Goal: Transaction & Acquisition: Purchase product/service

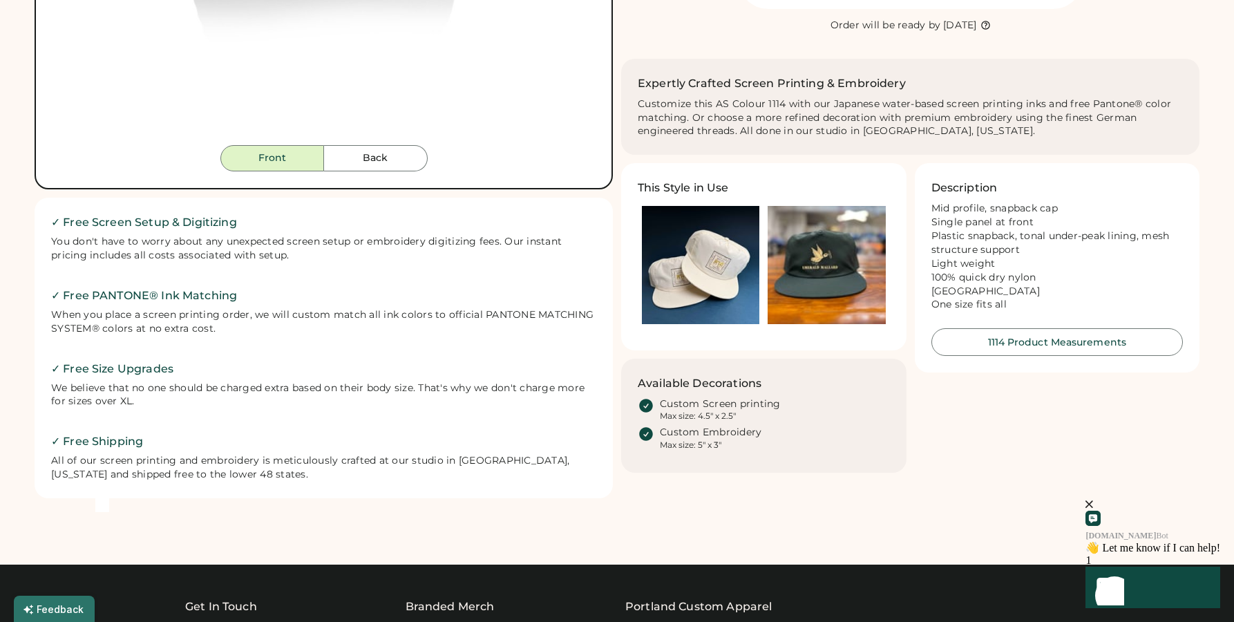
scroll to position [519, 0]
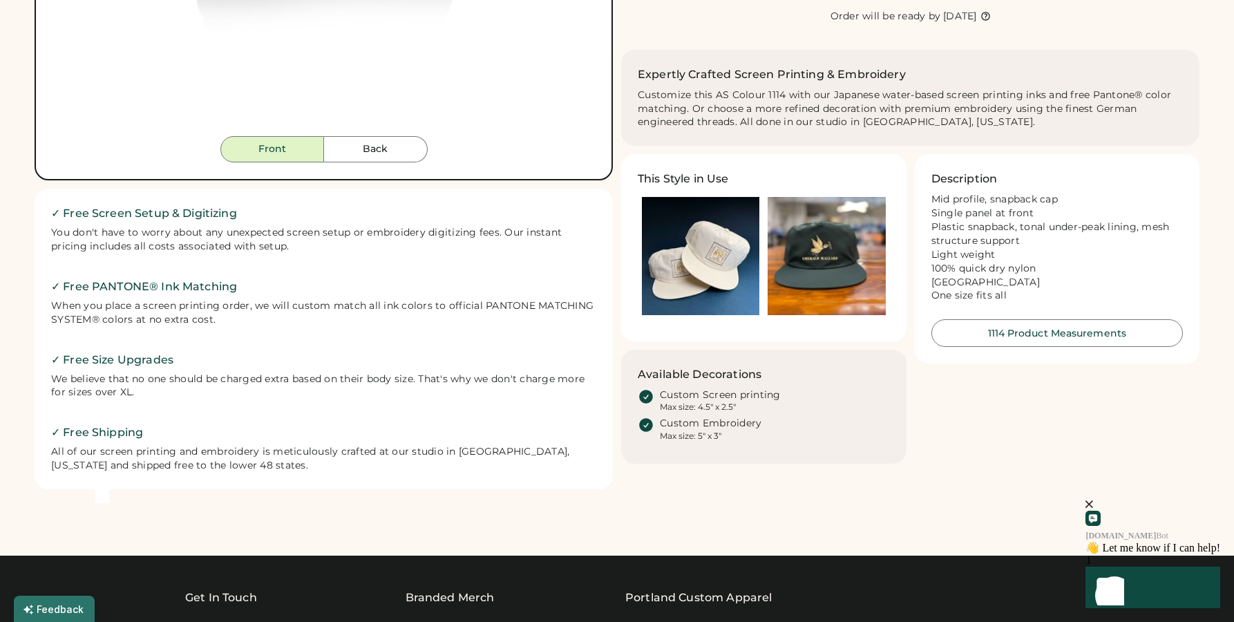
click at [647, 397] on icon at bounding box center [646, 397] width 14 height 14
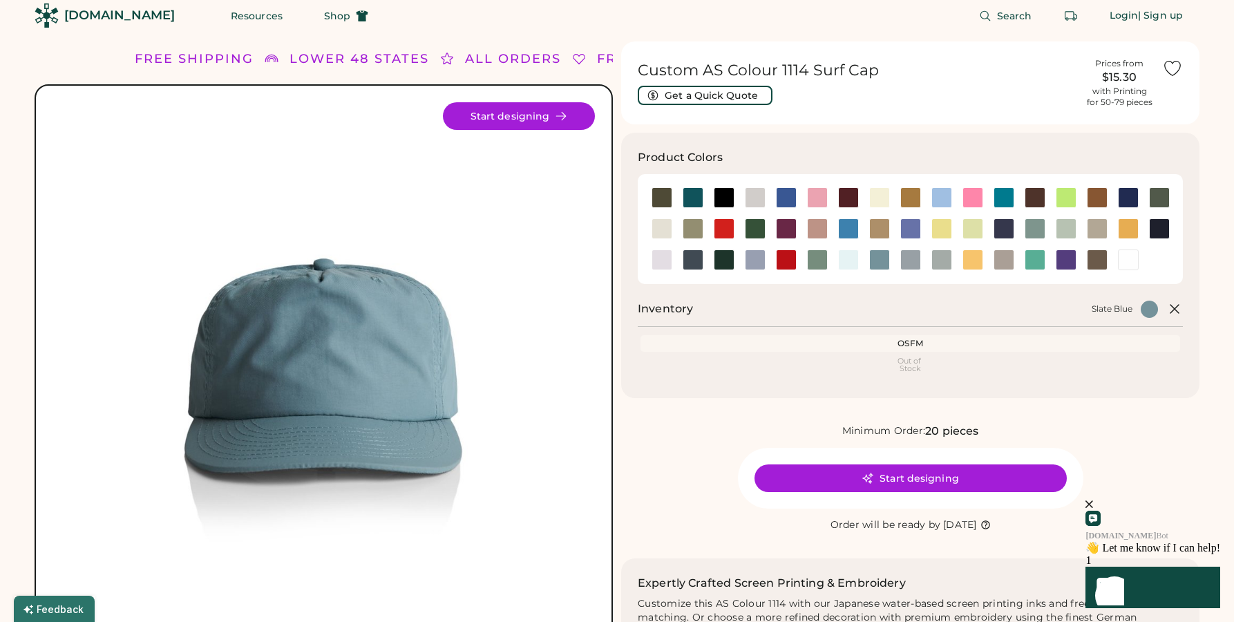
scroll to position [0, 0]
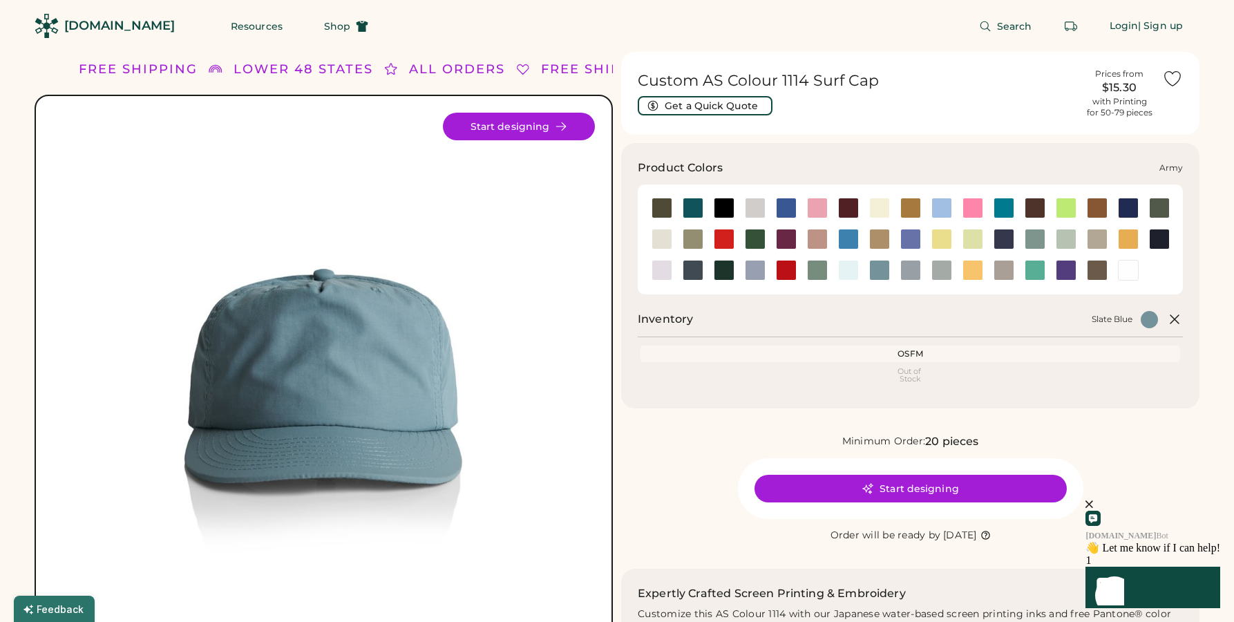
click at [664, 212] on div at bounding box center [661, 208] width 21 height 21
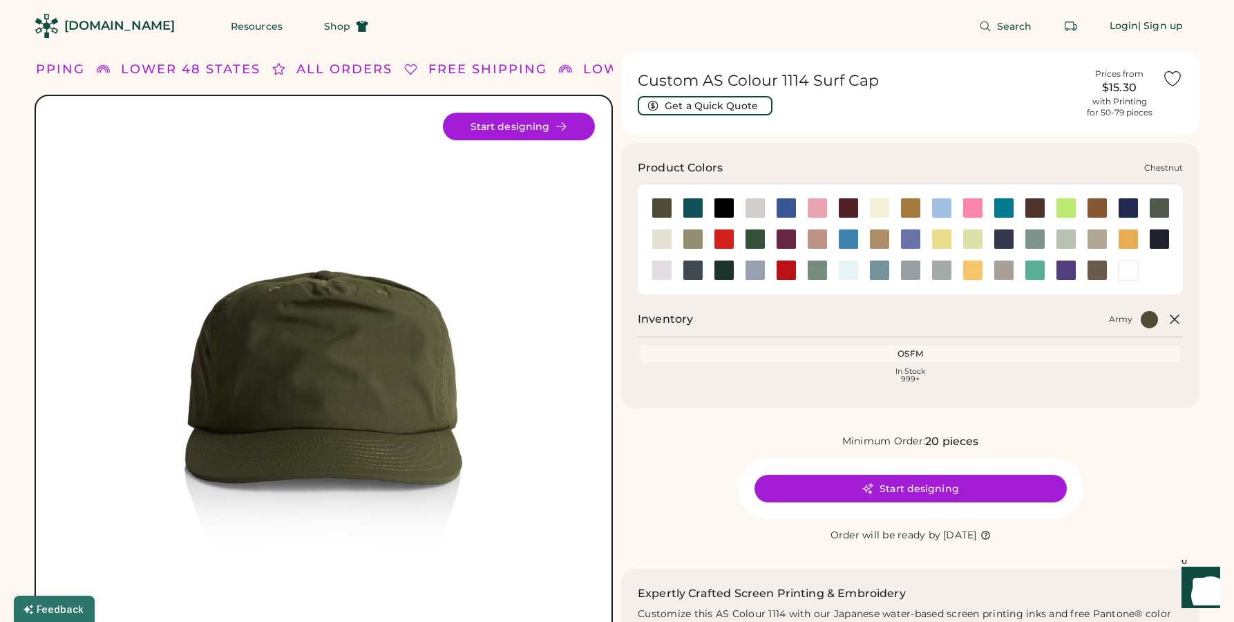
click at [1037, 210] on div at bounding box center [1035, 208] width 21 height 21
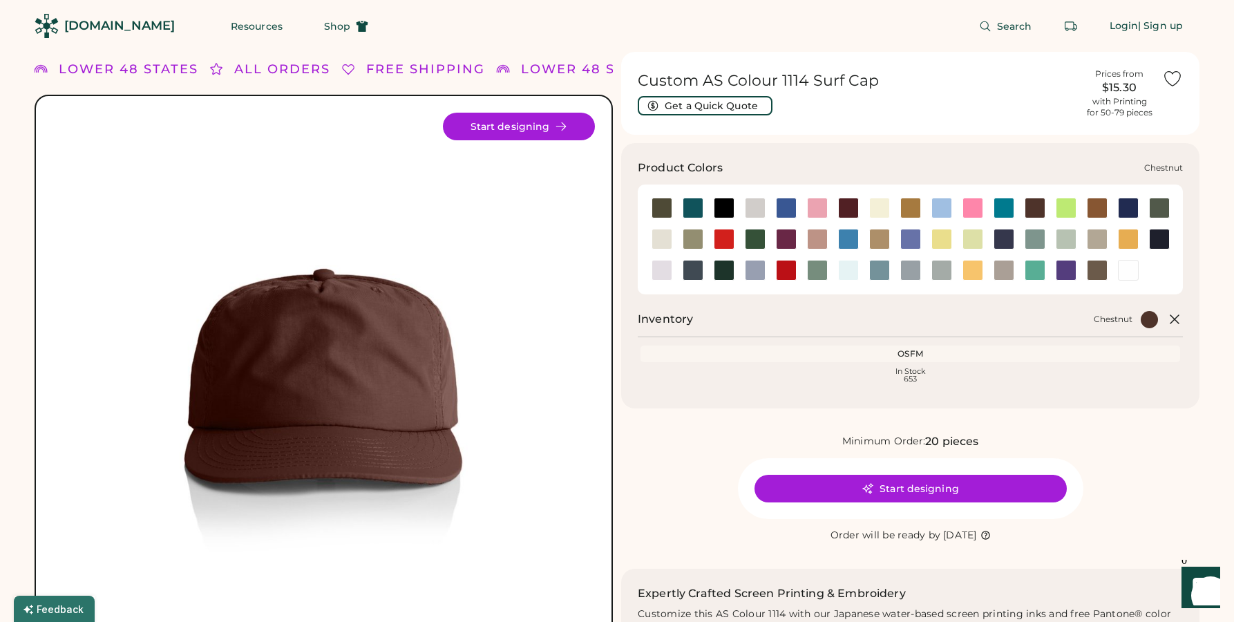
scroll to position [6, 0]
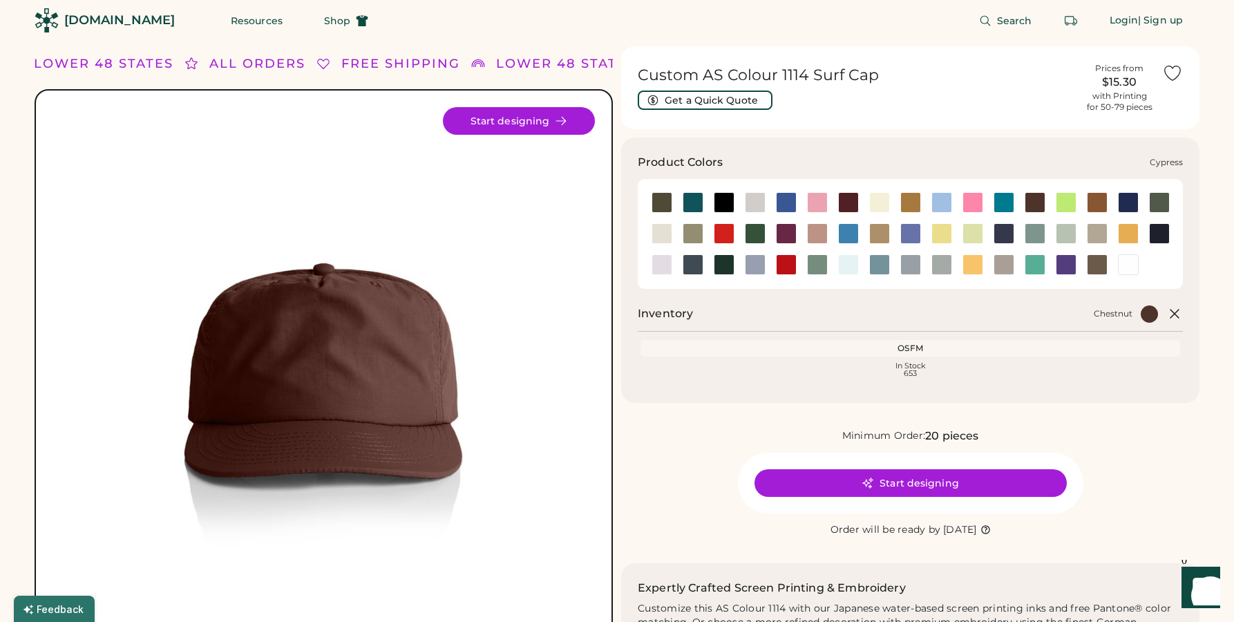
click at [1160, 203] on div at bounding box center [1159, 202] width 21 height 21
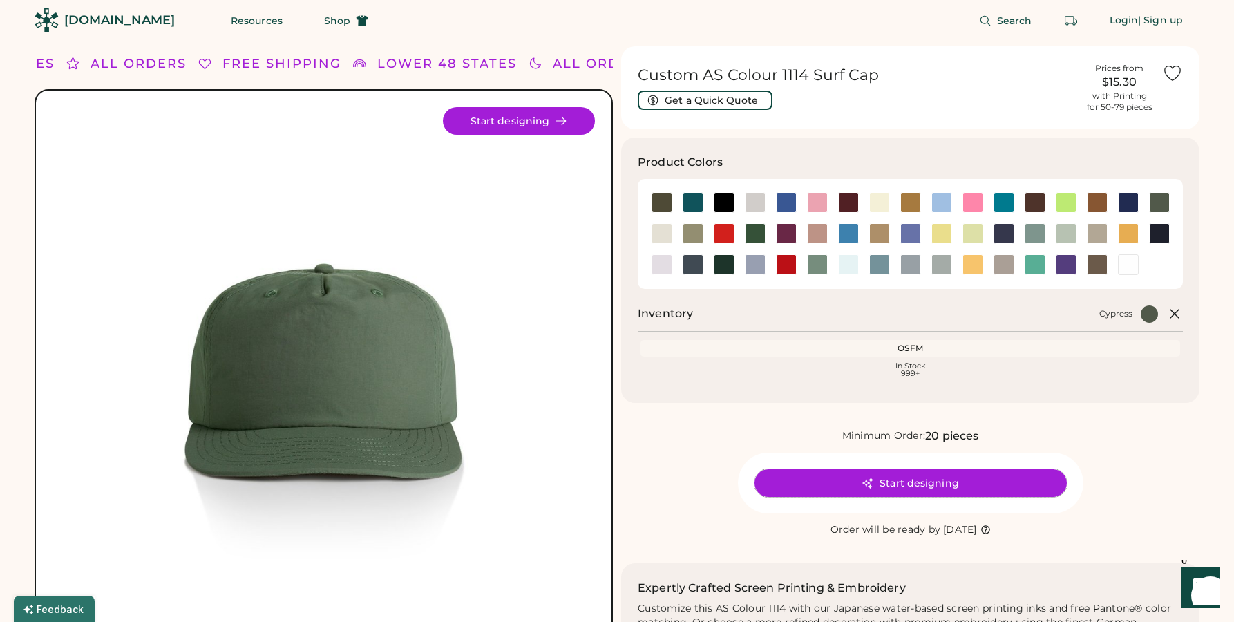
click at [922, 482] on button "Start designing" at bounding box center [910, 483] width 312 height 28
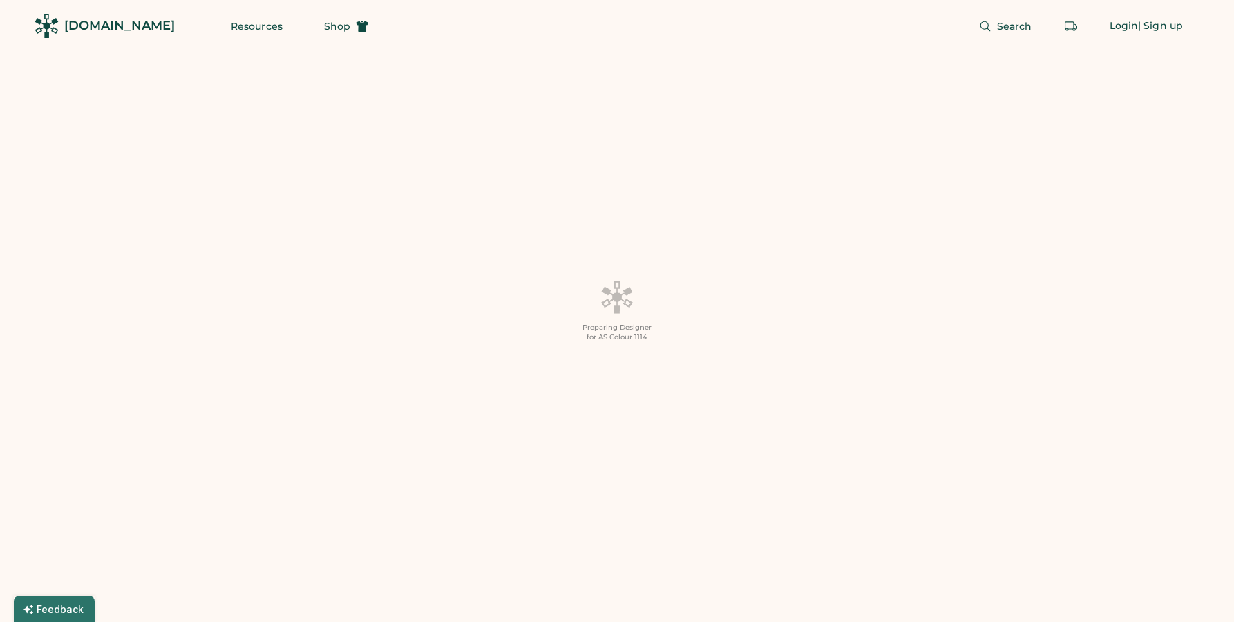
scroll to position [1, 0]
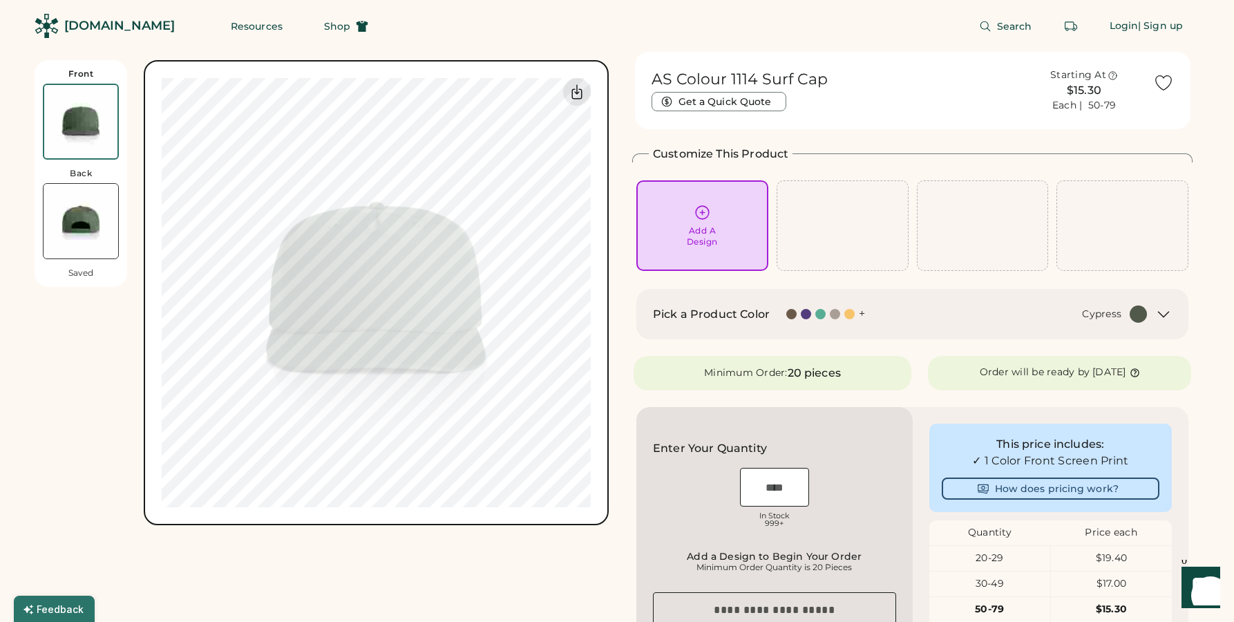
click at [698, 220] on icon at bounding box center [702, 212] width 17 height 17
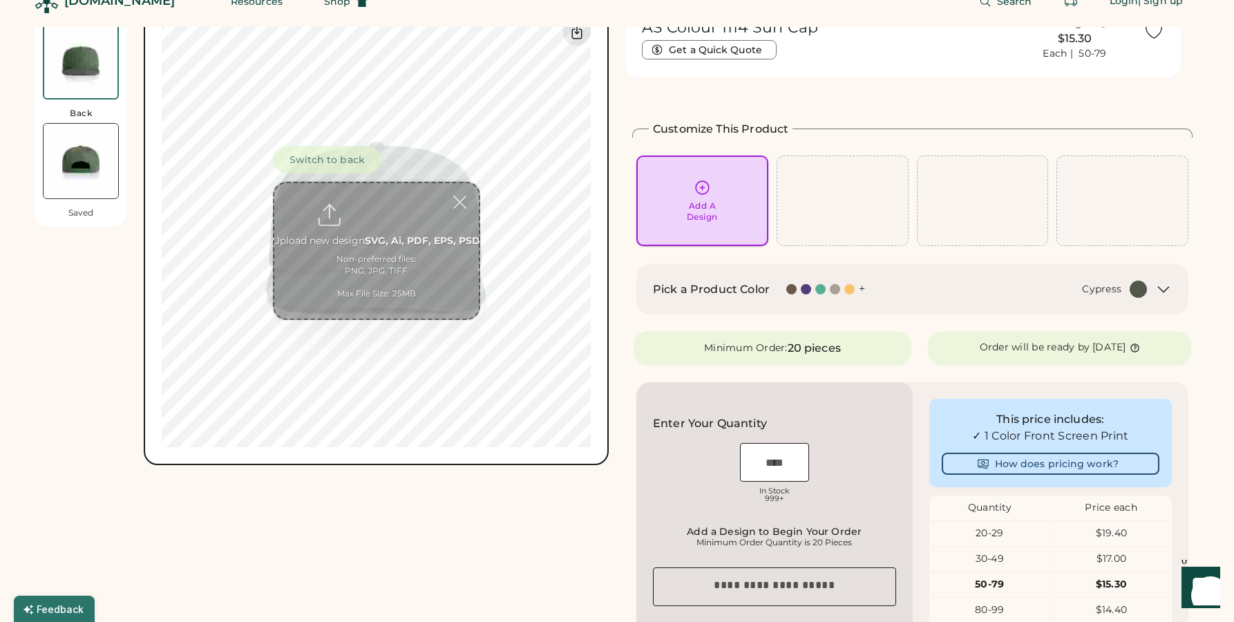
scroll to position [60, 0]
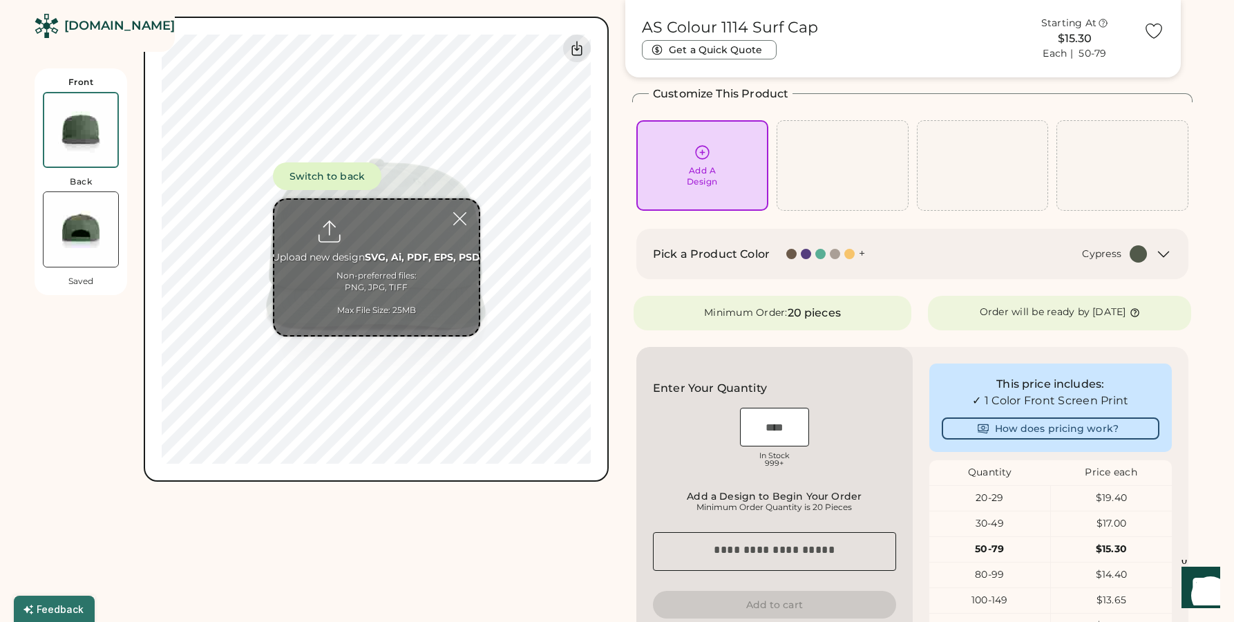
click at [375, 260] on input "file" at bounding box center [376, 267] width 204 height 135
type input "**********"
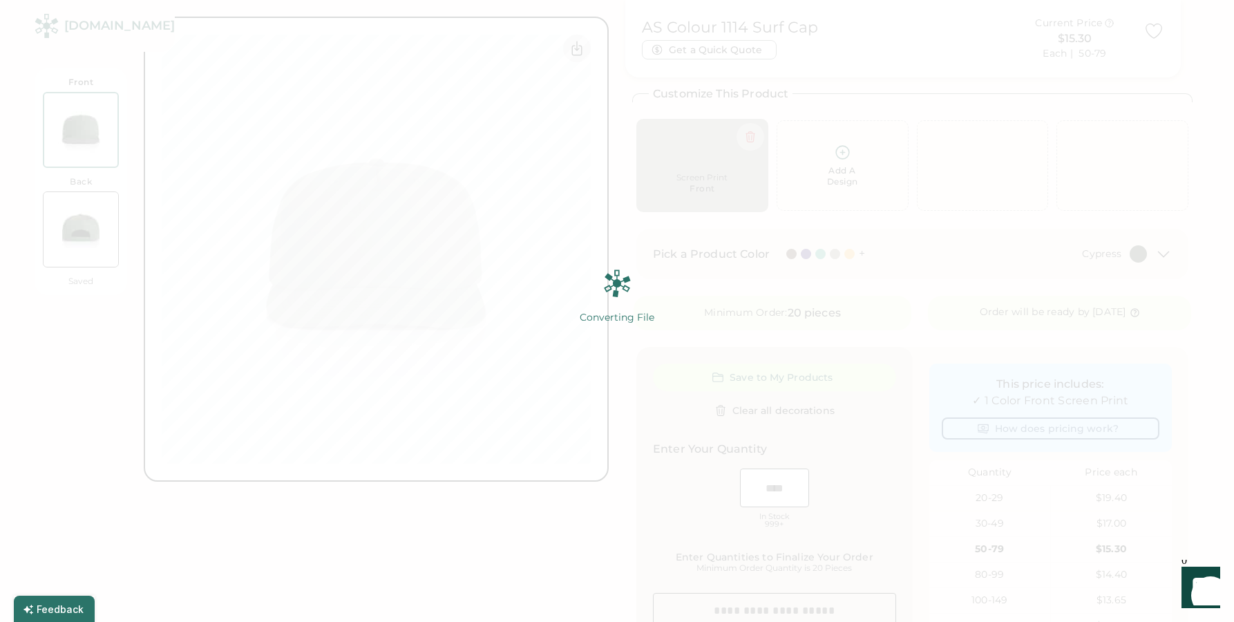
click at [535, 195] on img at bounding box center [617, 311] width 1234 height 622
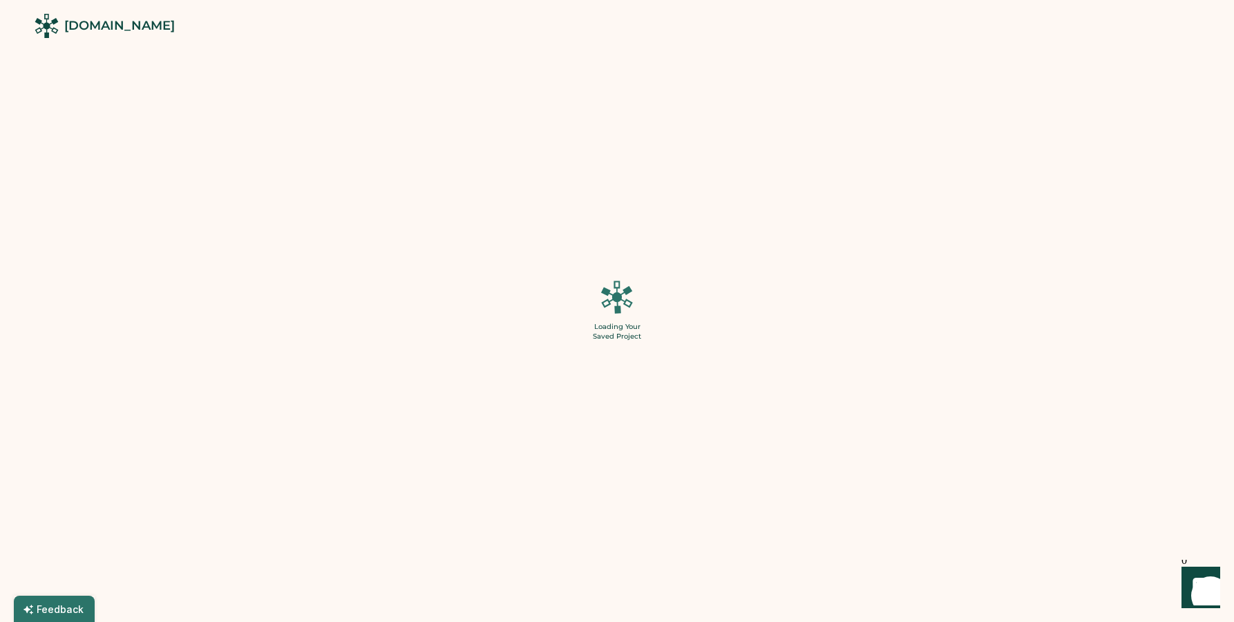
scroll to position [65, 0]
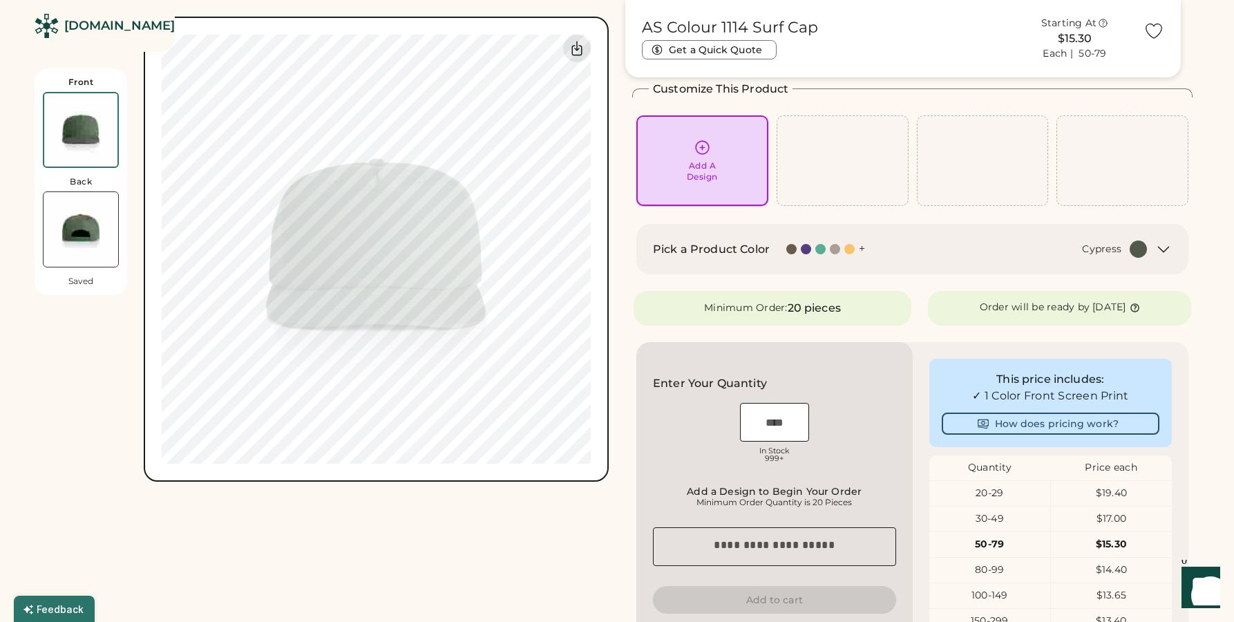
click at [708, 150] on icon at bounding box center [702, 147] width 13 height 13
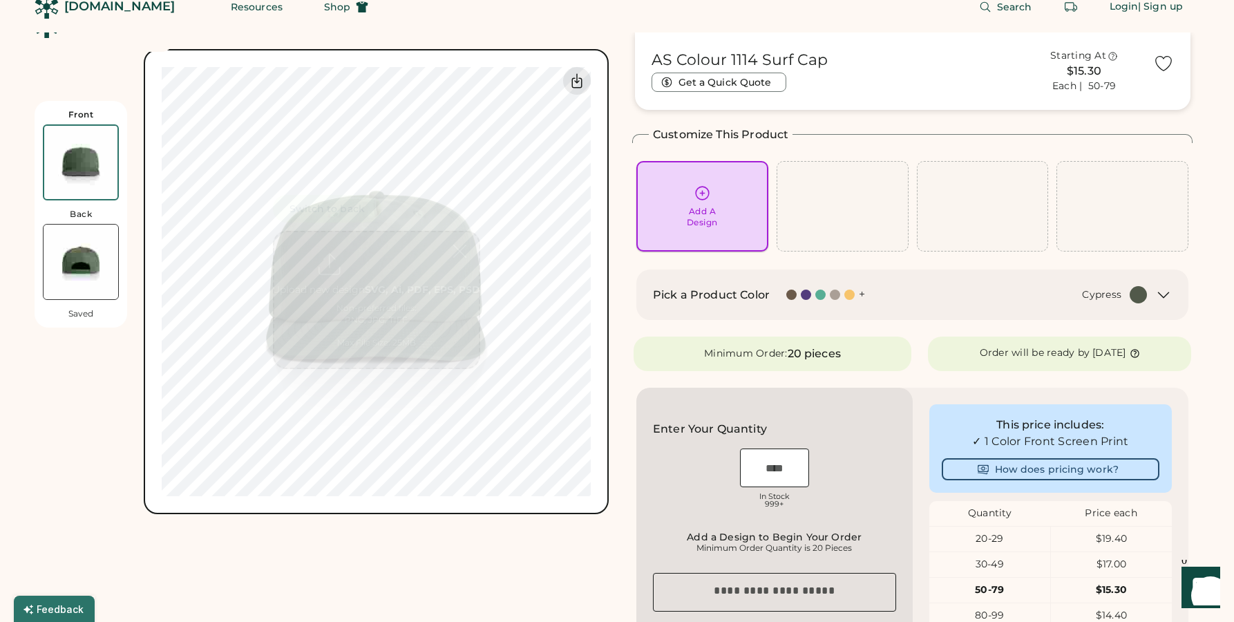
scroll to position [0, 0]
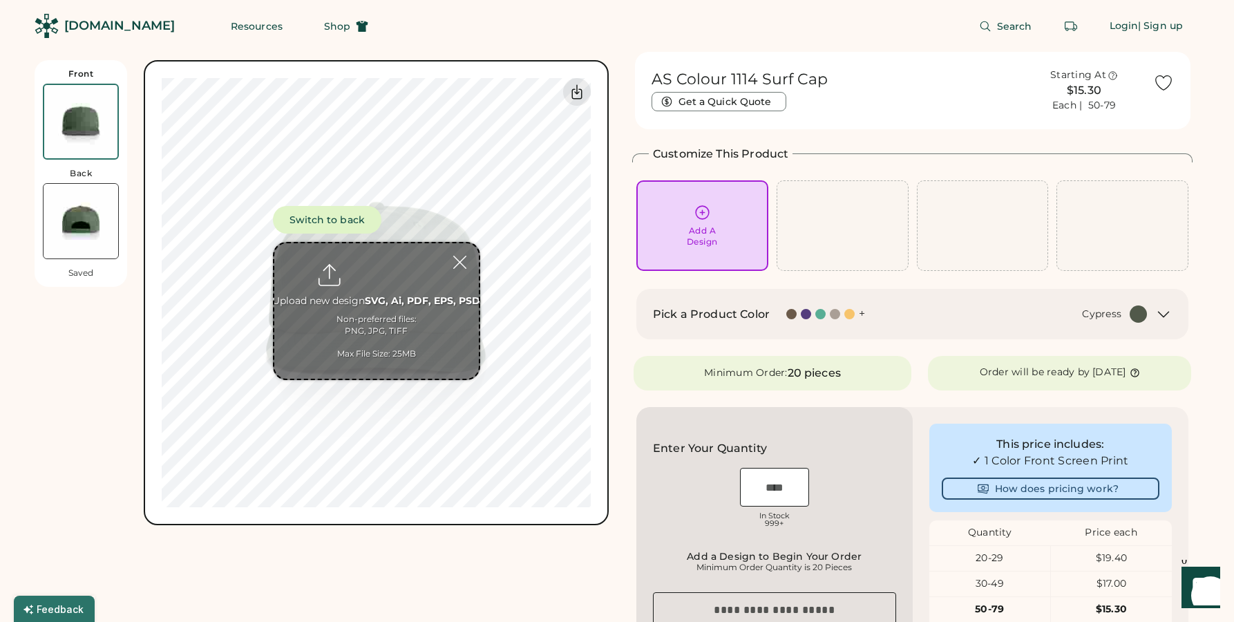
click at [372, 298] on input "file" at bounding box center [376, 310] width 204 height 135
type input "**********"
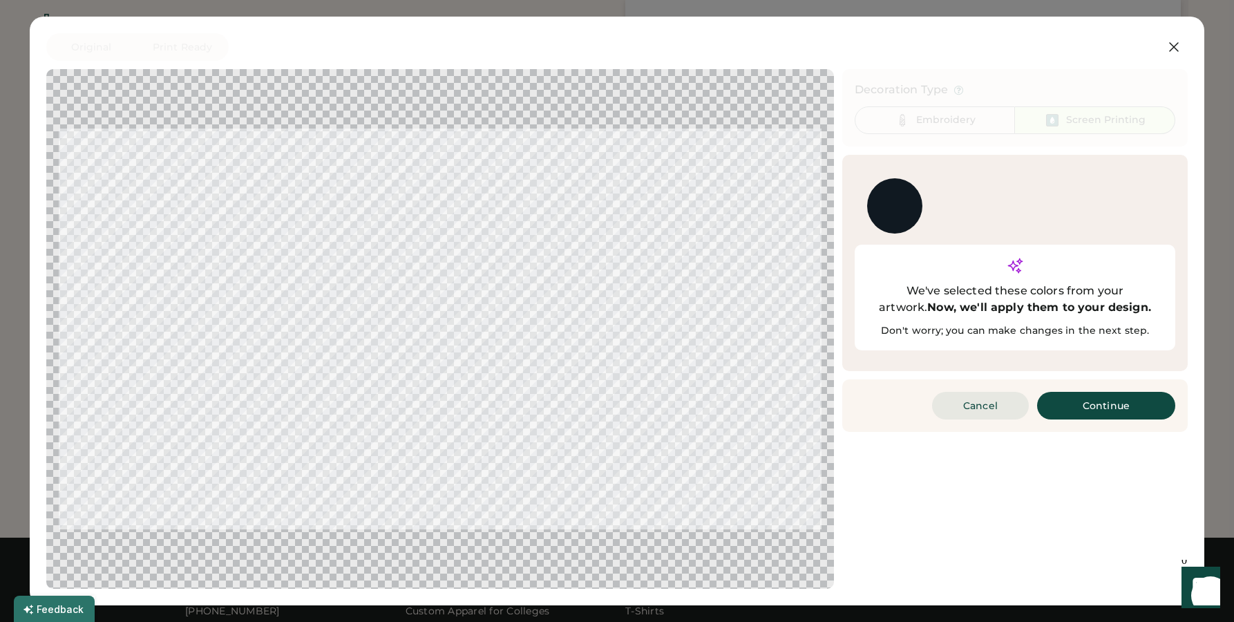
scroll to position [516, 0]
click at [1099, 392] on button "Continue" at bounding box center [1106, 406] width 138 height 28
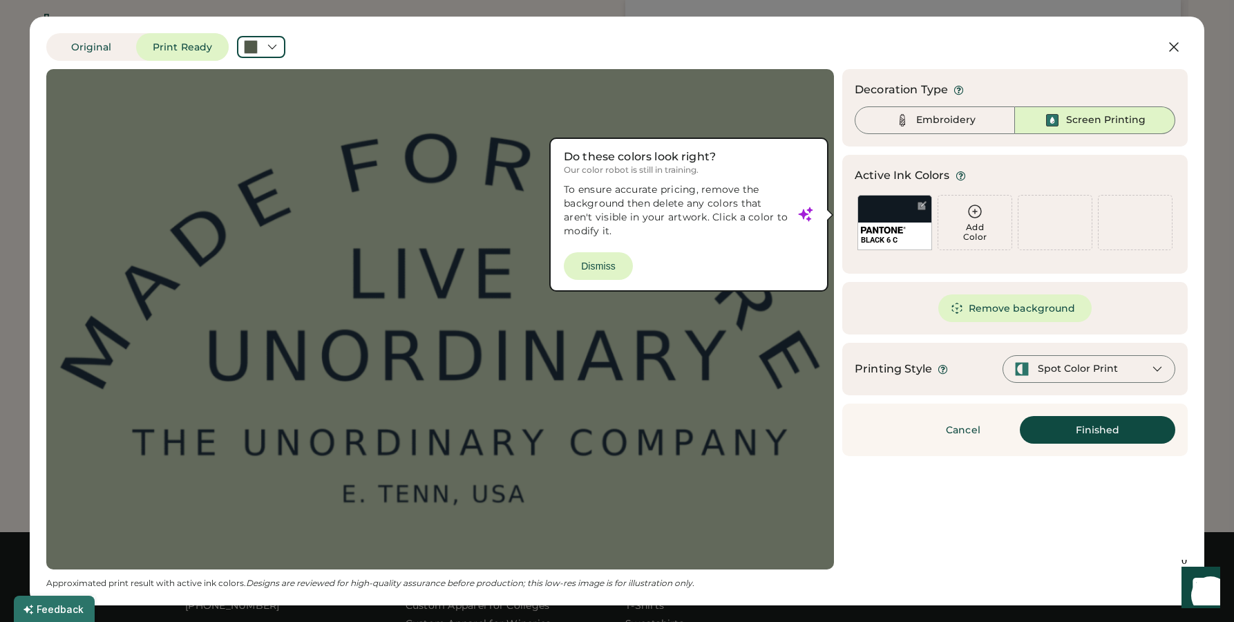
click at [612, 265] on div at bounding box center [440, 319] width 763 height 475
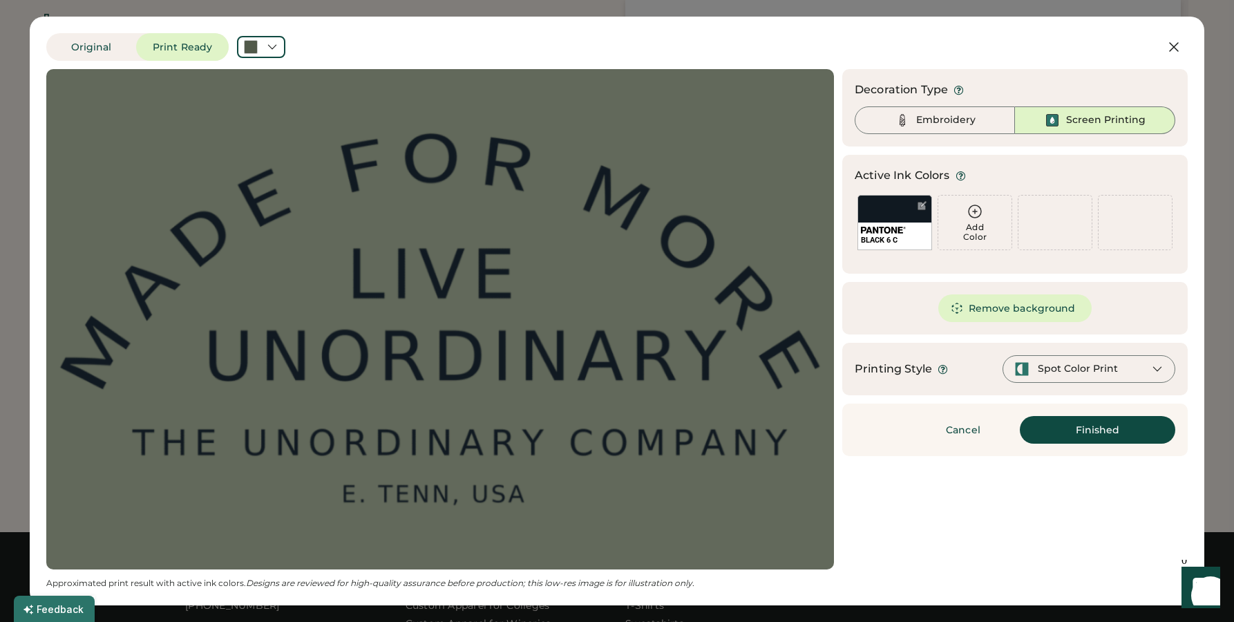
scroll to position [0, 0]
drag, startPoint x: 940, startPoint y: 117, endPoint x: 1010, endPoint y: 239, distance: 140.2
click at [940, 117] on div "Embroidery" at bounding box center [945, 120] width 59 height 14
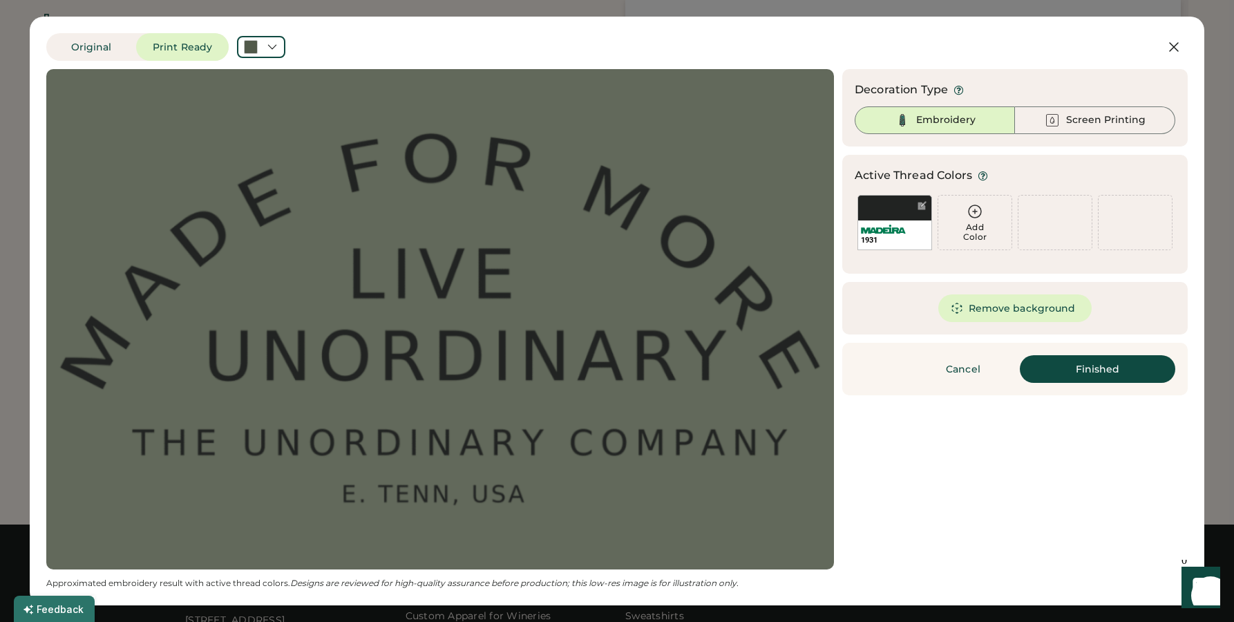
scroll to position [522, 0]
click at [969, 212] on icon at bounding box center [974, 211] width 17 height 17
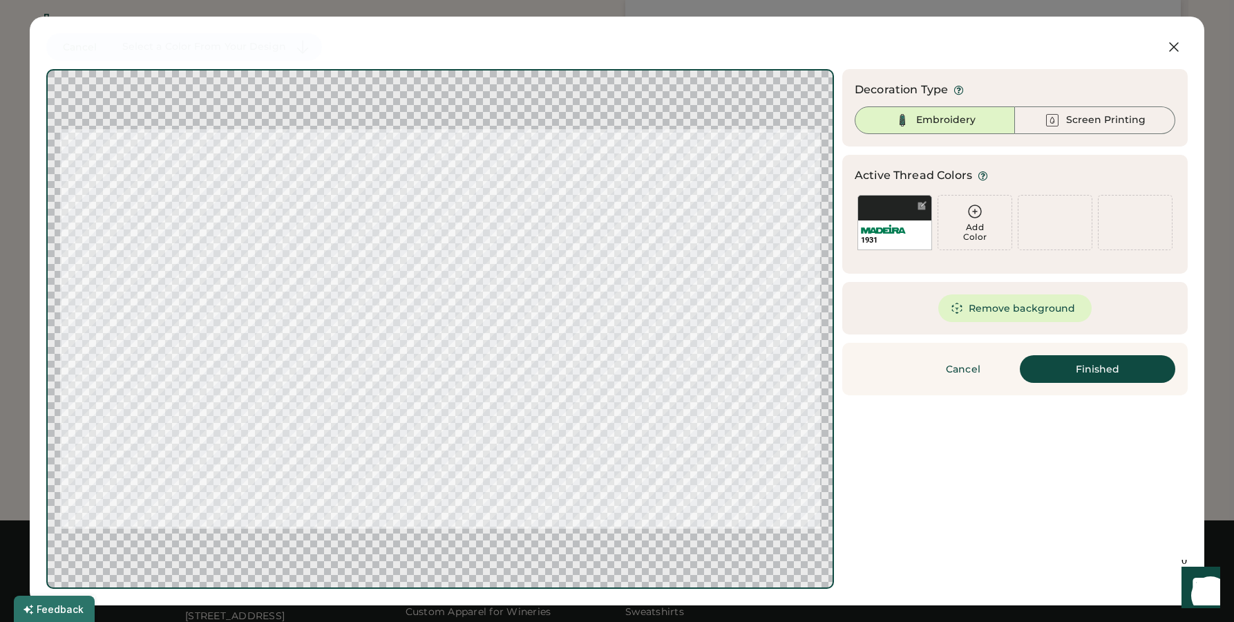
click at [979, 210] on icon at bounding box center [974, 211] width 17 height 17
click at [977, 212] on icon at bounding box center [974, 211] width 17 height 17
click at [922, 205] on div at bounding box center [922, 205] width 10 height 10
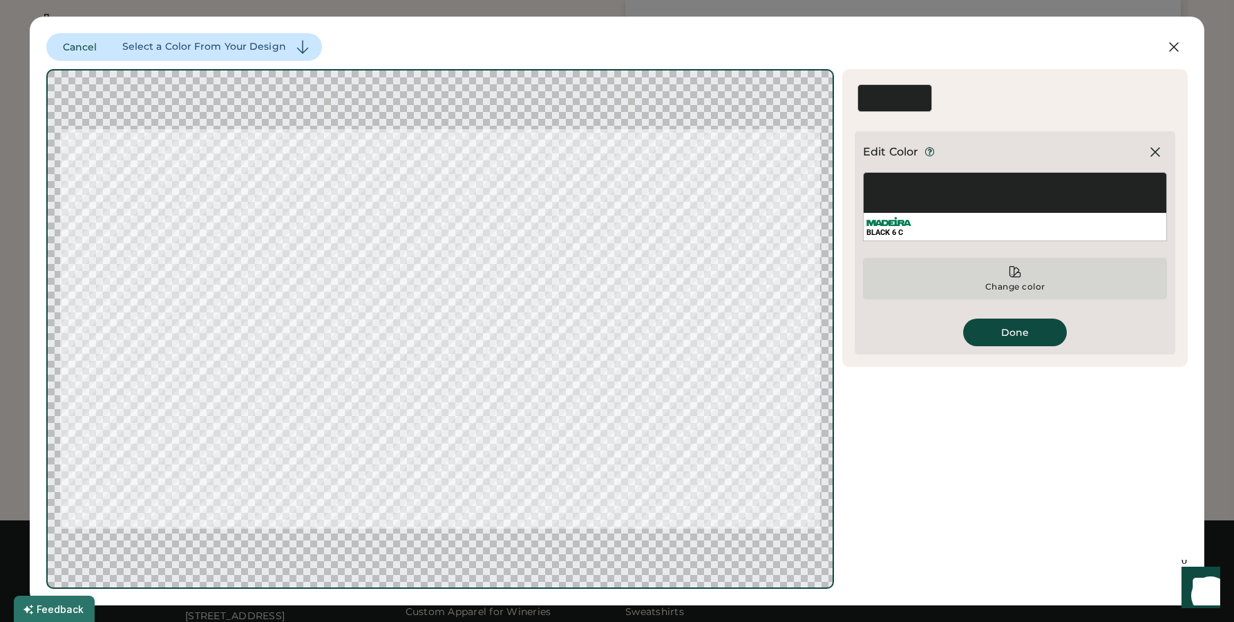
click at [1014, 283] on div "Change color" at bounding box center [1014, 286] width 61 height 11
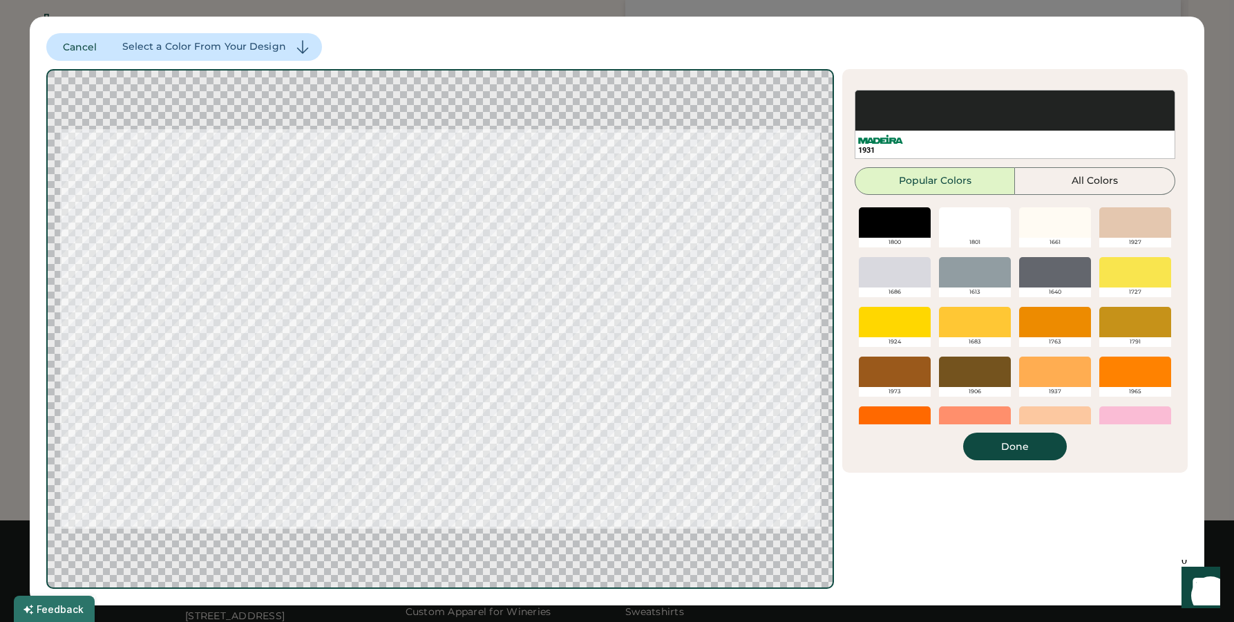
click at [978, 222] on div at bounding box center [975, 222] width 72 height 30
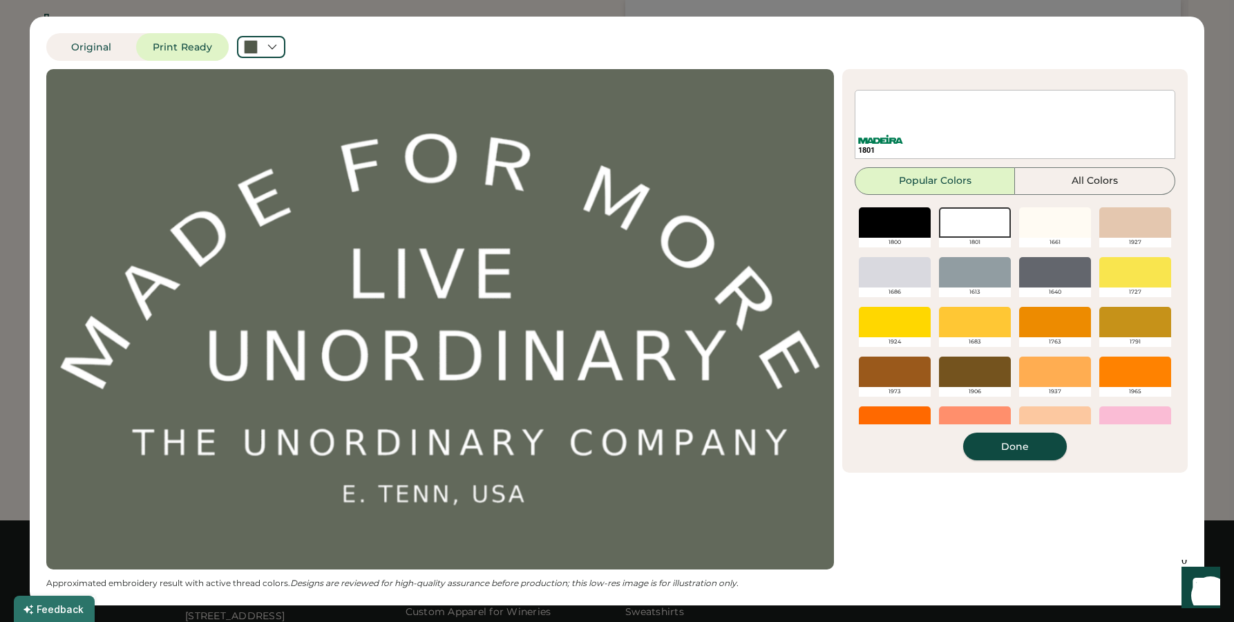
click at [1013, 441] on button "Done" at bounding box center [1015, 446] width 104 height 28
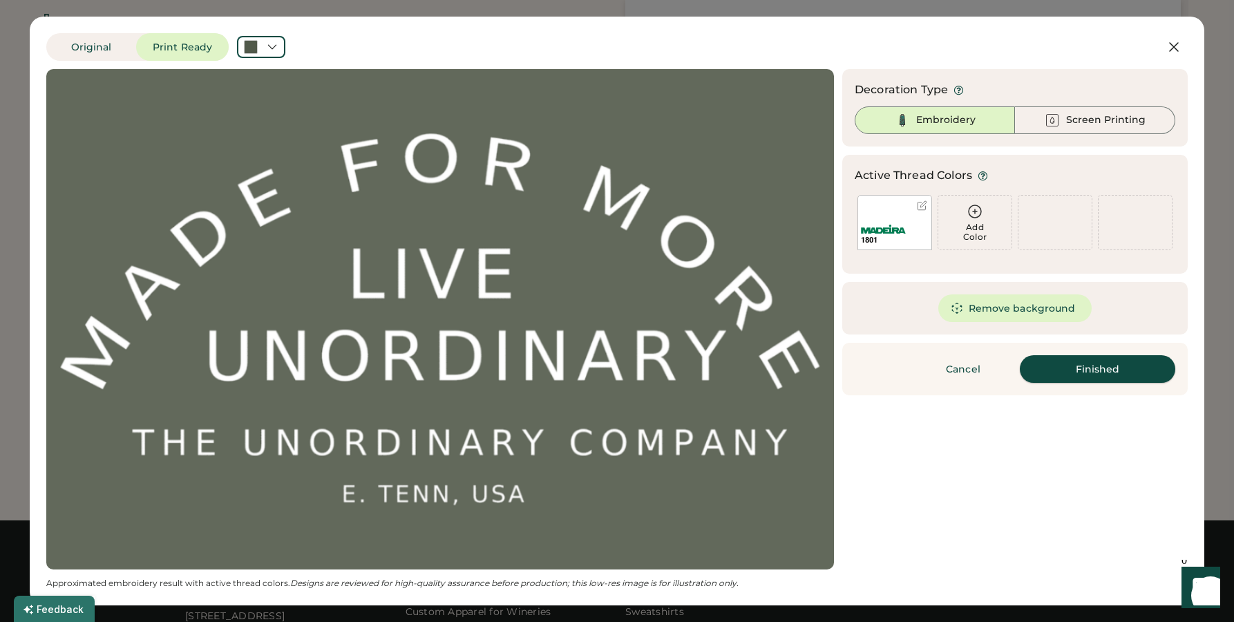
click at [1098, 366] on button "Finished" at bounding box center [1097, 369] width 155 height 28
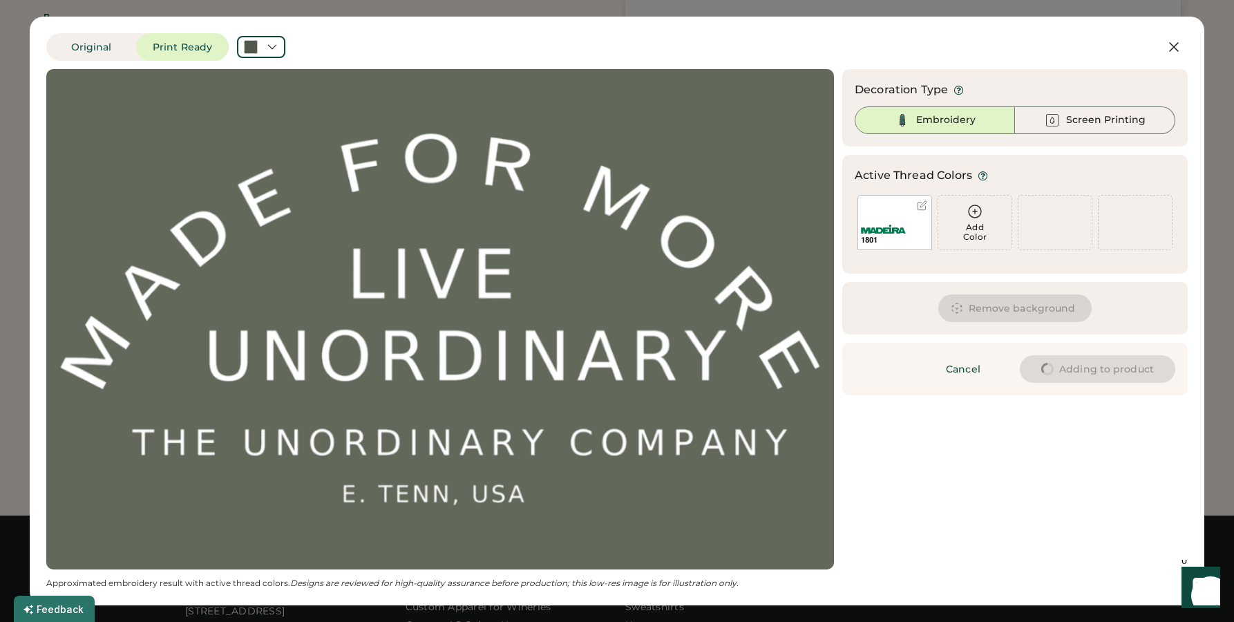
scroll to position [529, 0]
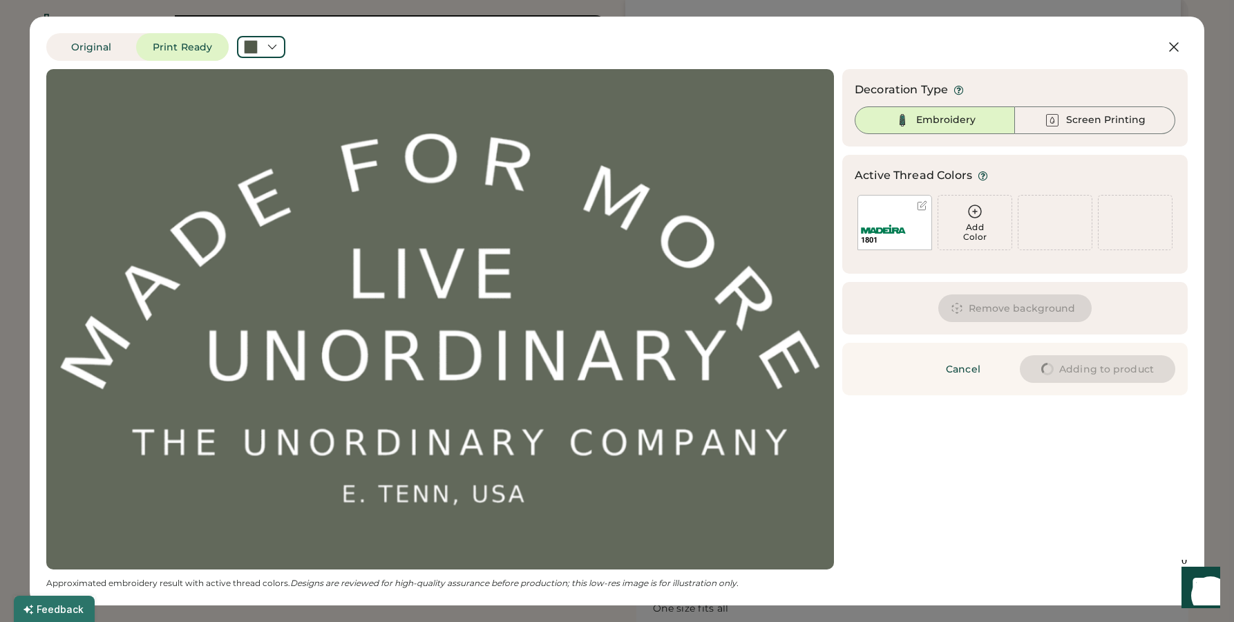
type input "****"
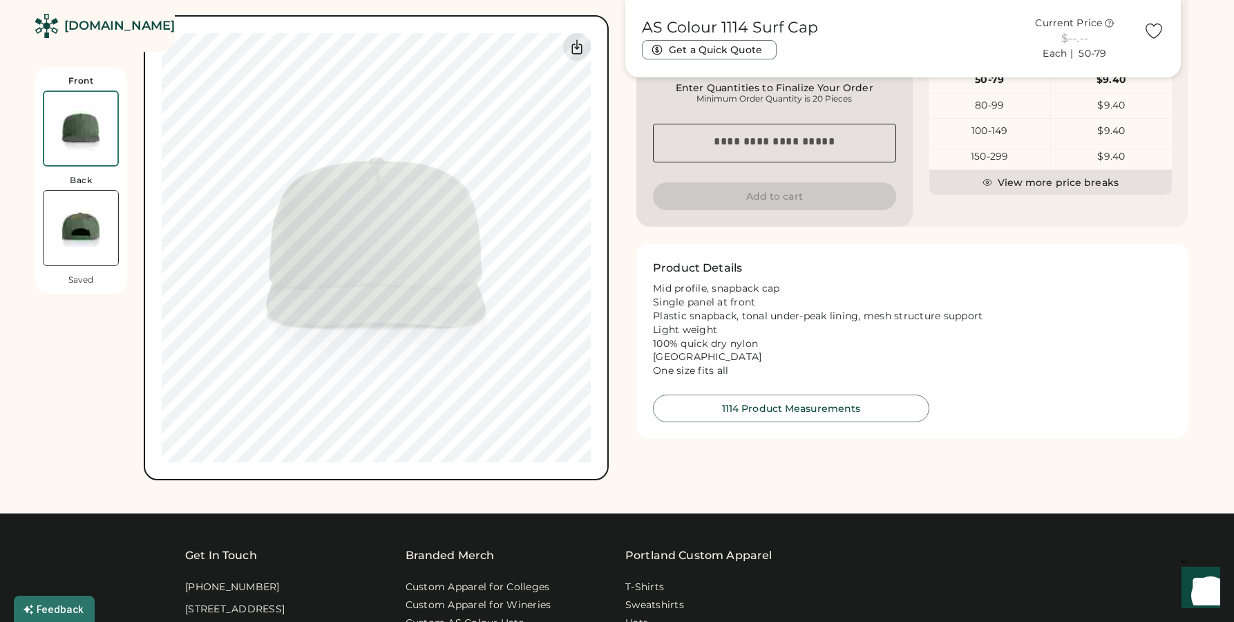
type input "****"
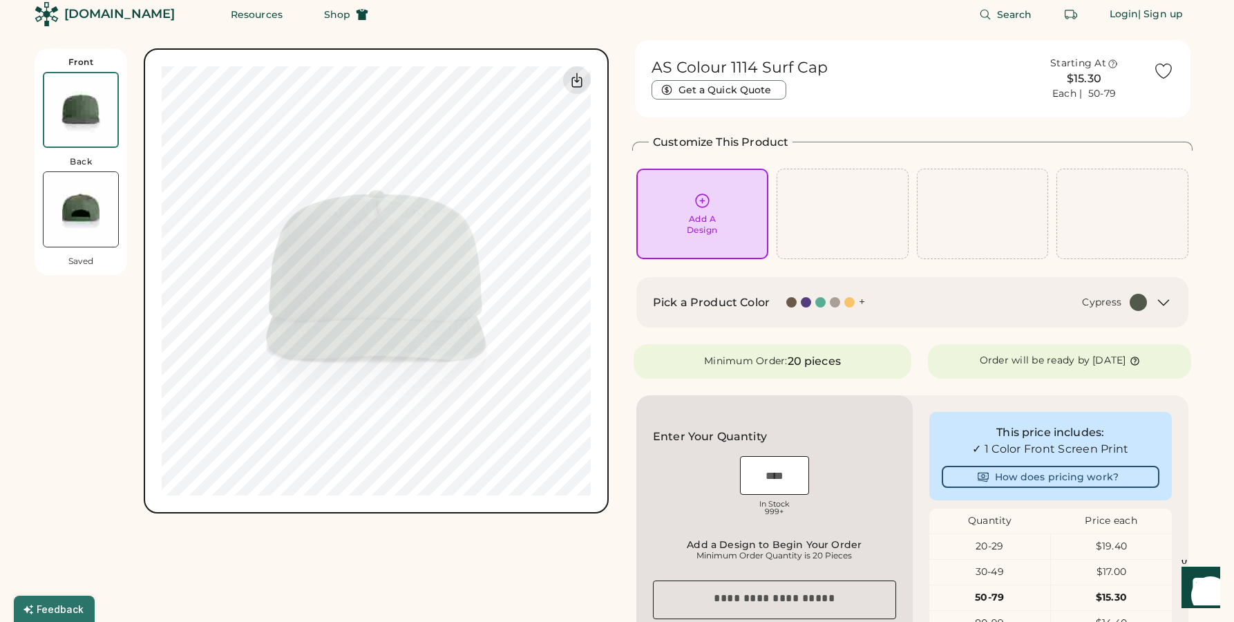
click at [703, 211] on div "Add A Design" at bounding box center [702, 214] width 113 height 44
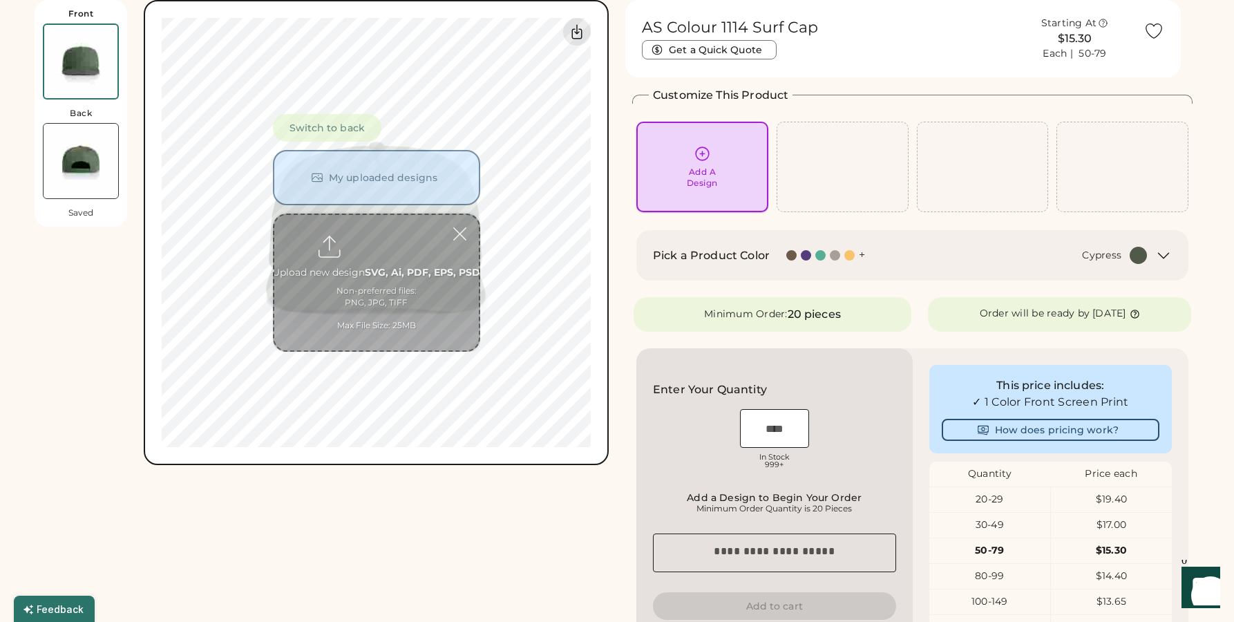
scroll to position [60, 0]
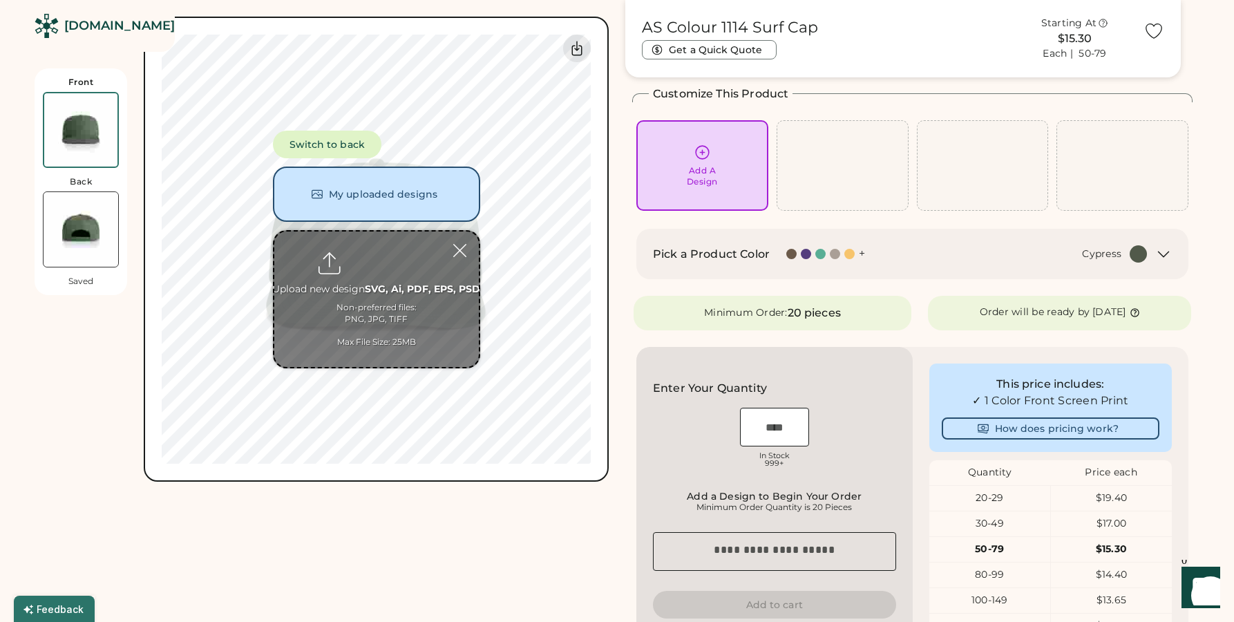
click at [372, 269] on input "file" at bounding box center [376, 298] width 204 height 135
click at [458, 250] on div at bounding box center [460, 250] width 24 height 24
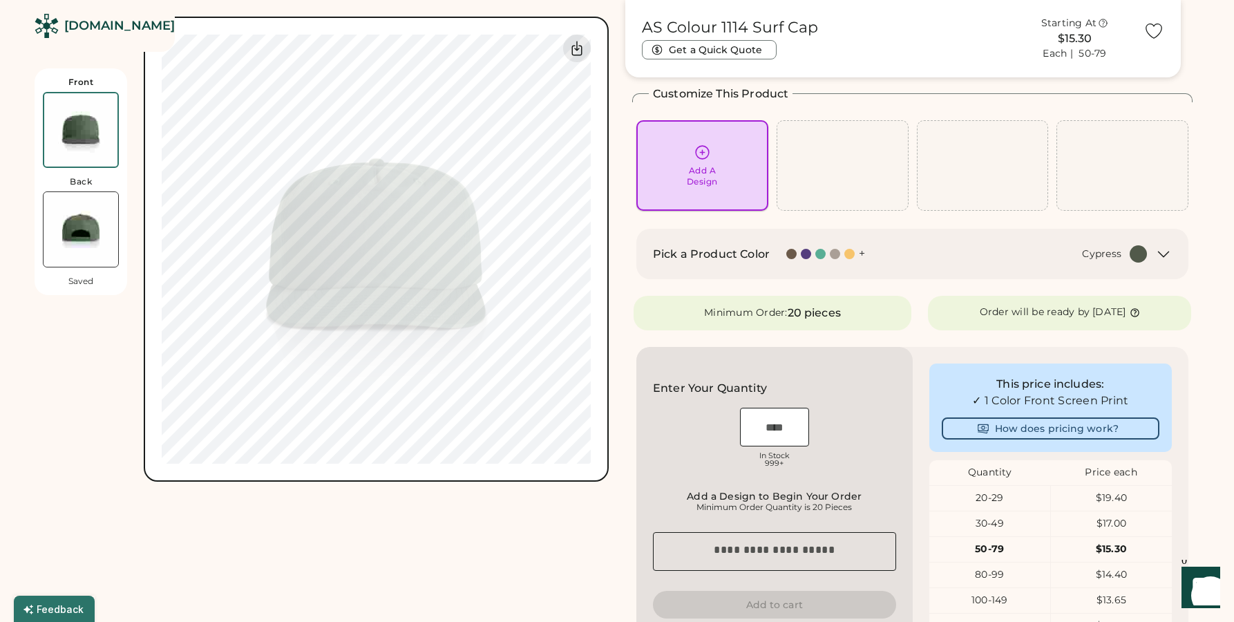
click at [702, 151] on icon at bounding box center [702, 152] width 13 height 13
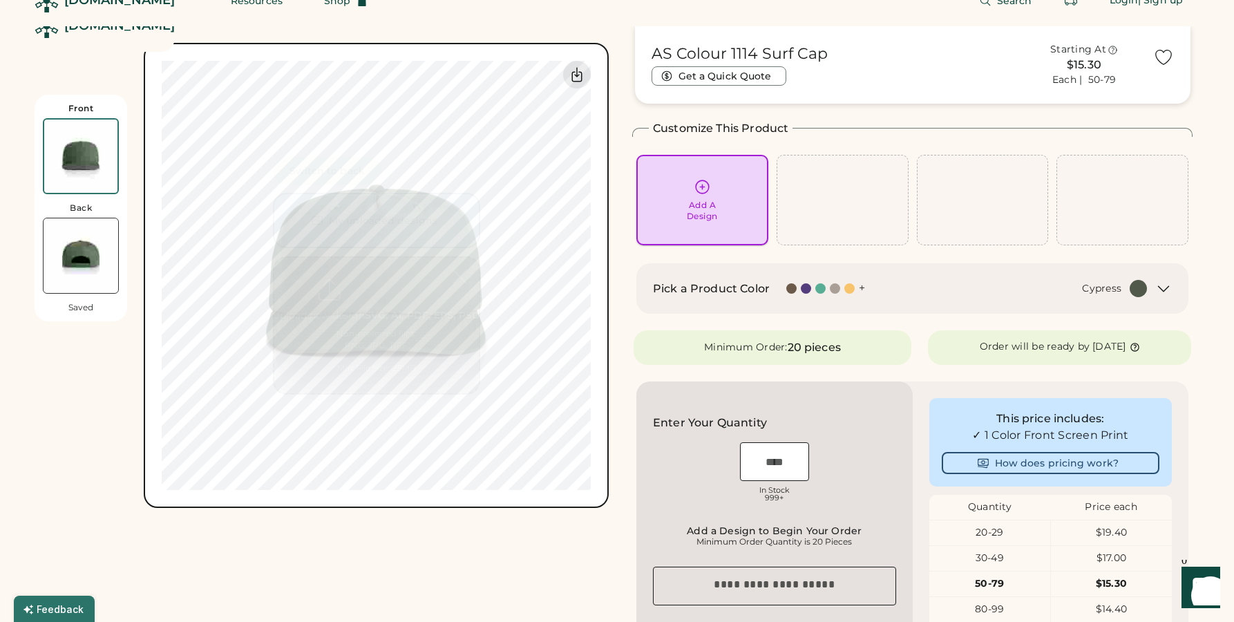
scroll to position [0, 0]
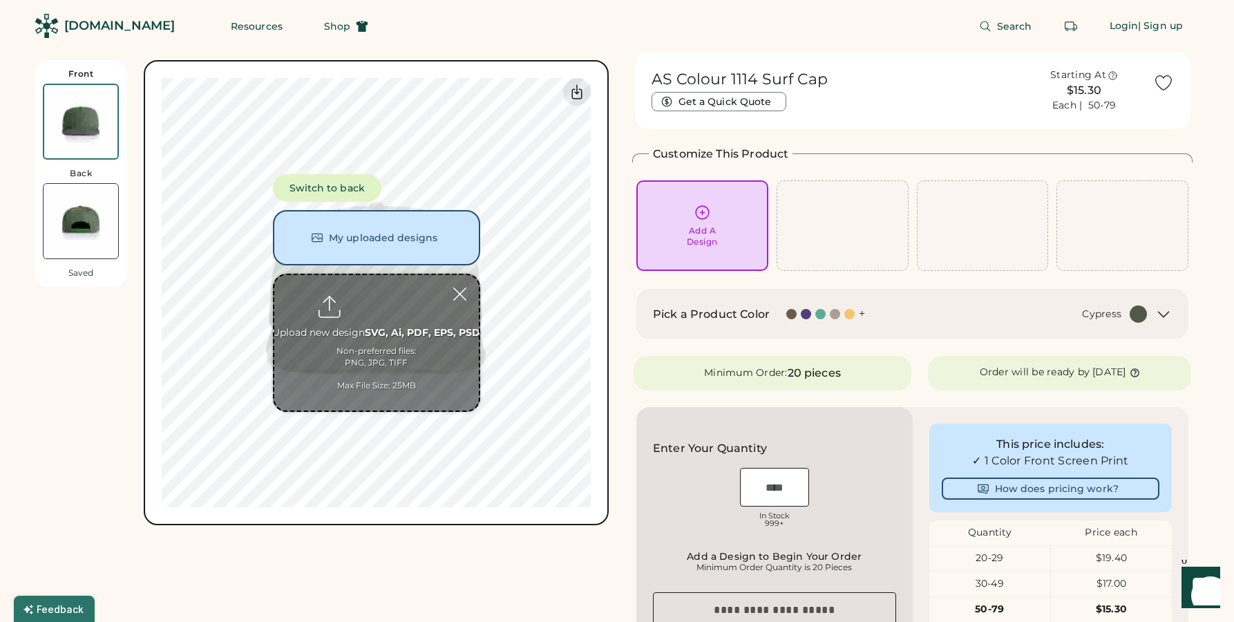
click at [370, 316] on input "file" at bounding box center [376, 342] width 204 height 135
type input "**********"
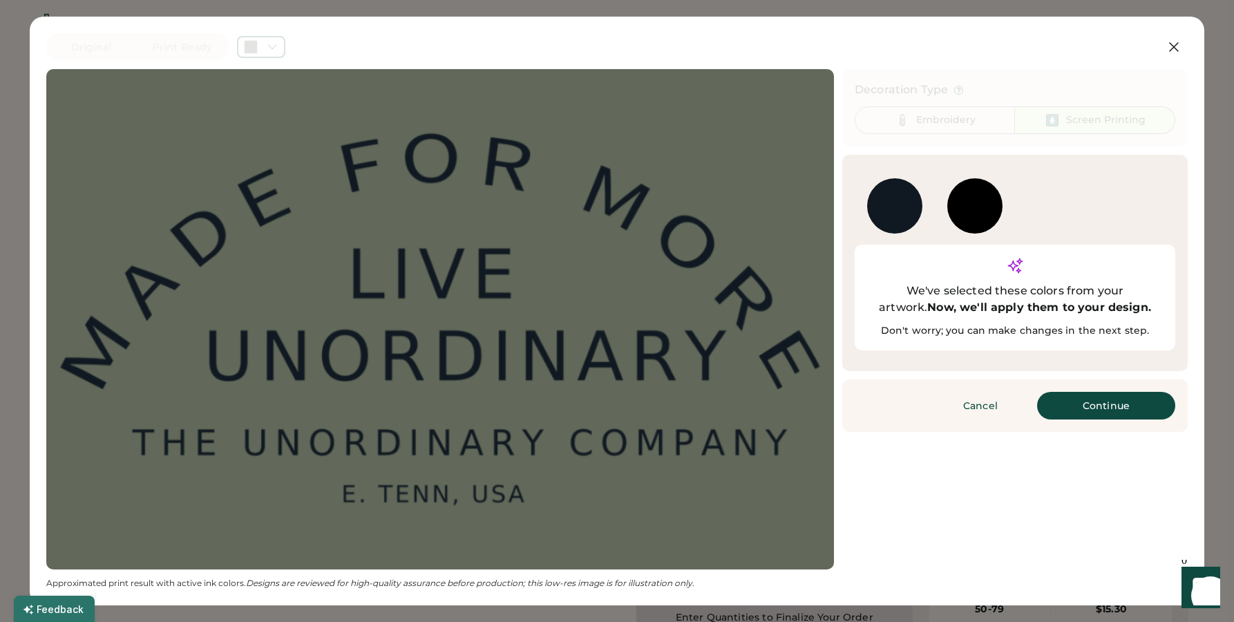
click at [394, 346] on div at bounding box center [440, 319] width 763 height 475
click at [1081, 392] on button "Continue" at bounding box center [1106, 406] width 138 height 28
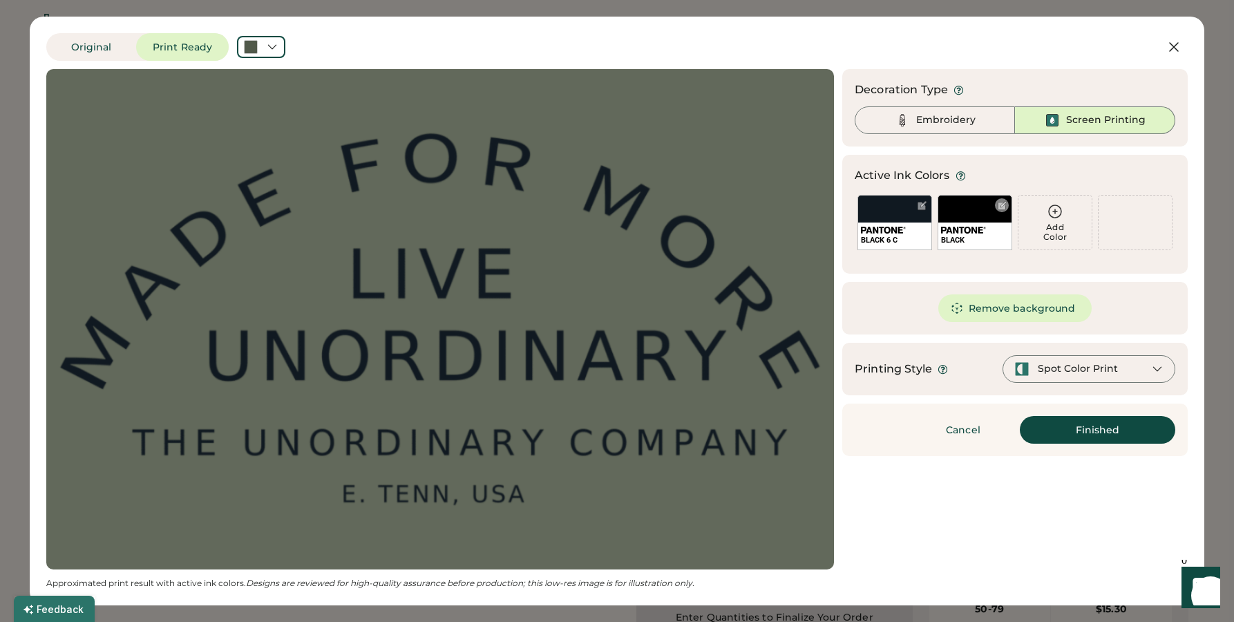
click at [999, 204] on div at bounding box center [1002, 205] width 10 height 10
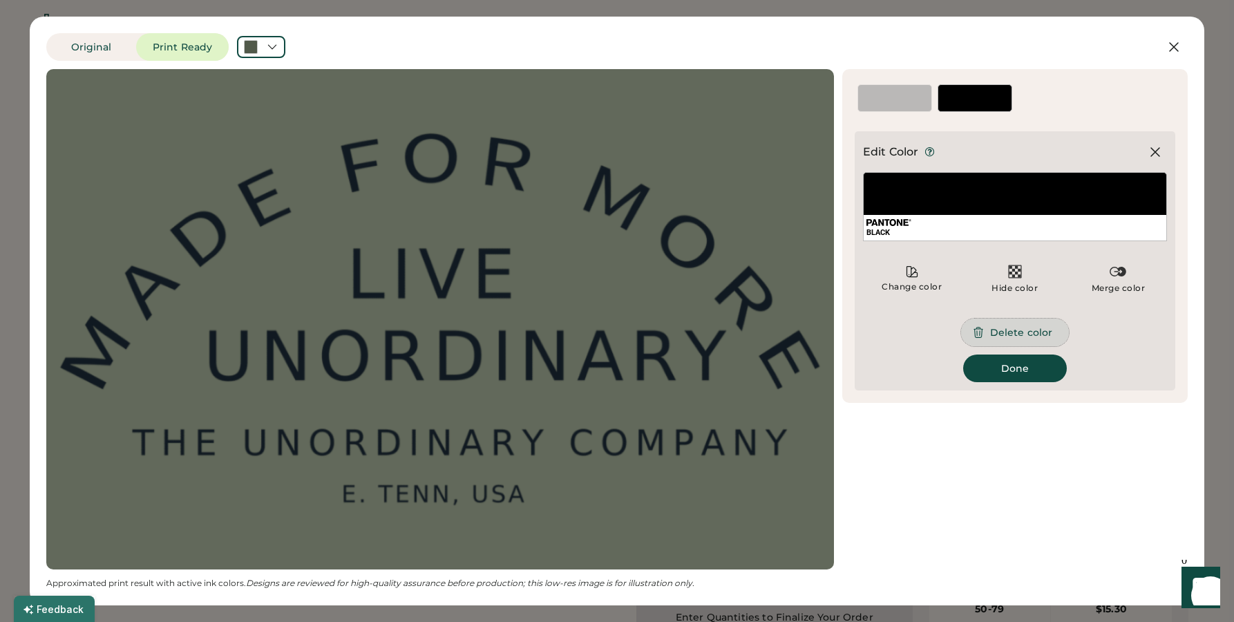
drag, startPoint x: 1016, startPoint y: 334, endPoint x: 901, endPoint y: 190, distance: 183.8
click at [1015, 334] on button "Delete color" at bounding box center [1015, 332] width 108 height 28
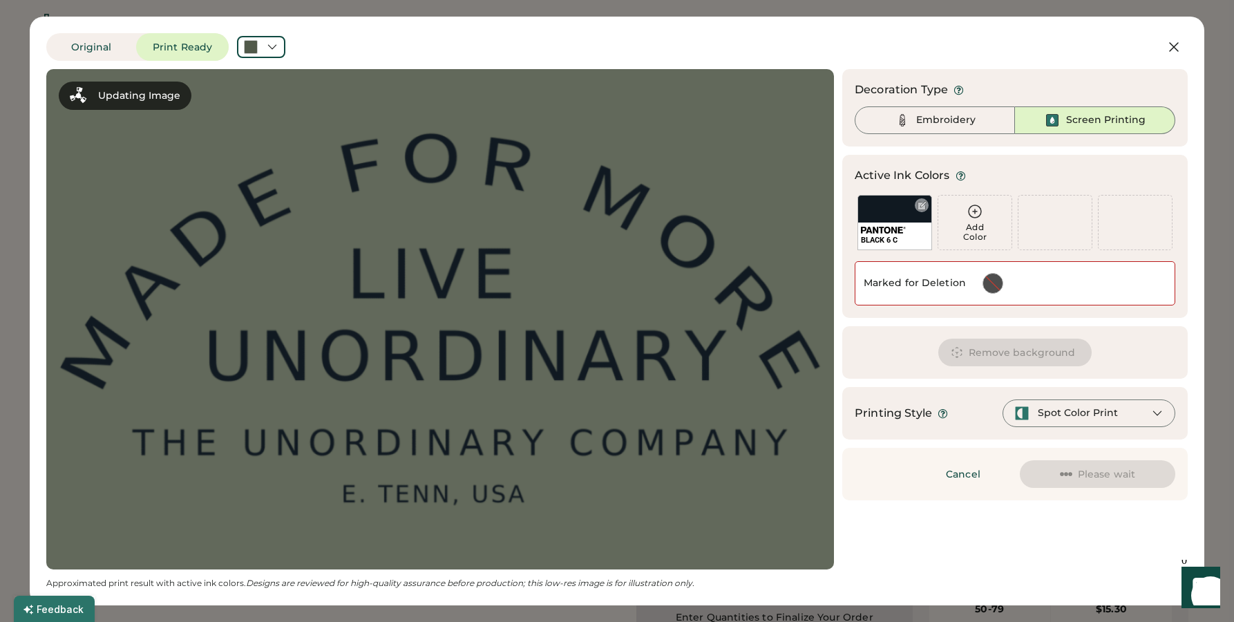
click at [913, 204] on div "BLACK 6 C" at bounding box center [894, 222] width 75 height 55
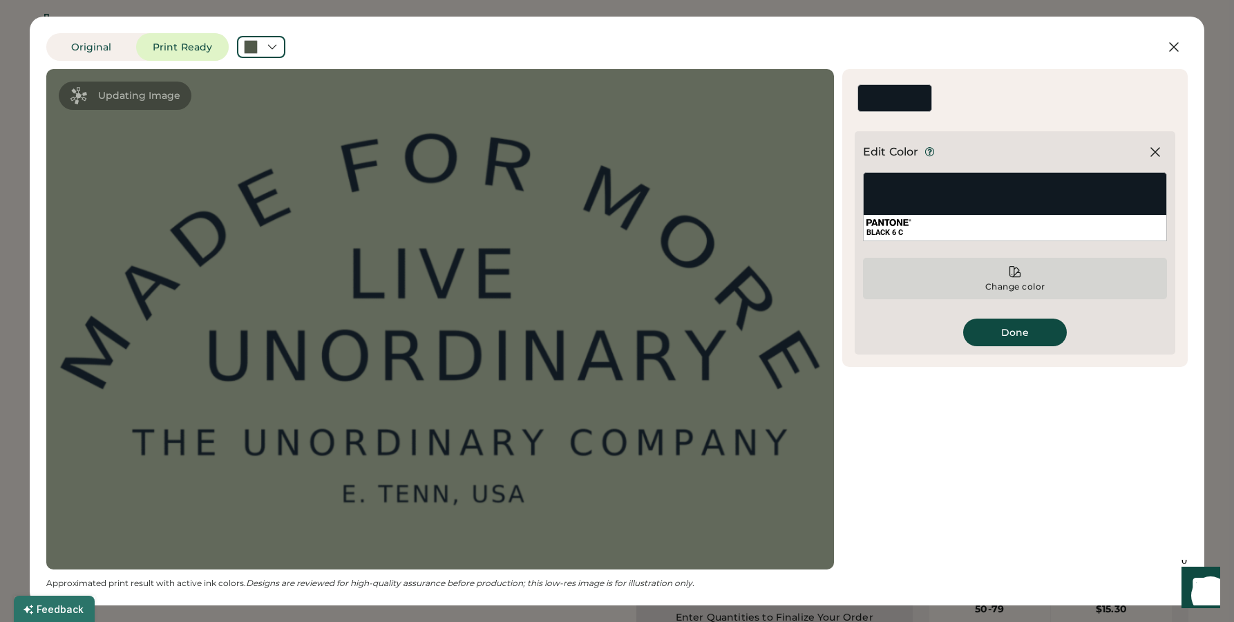
click at [1006, 282] on div "Change color" at bounding box center [1014, 286] width 61 height 11
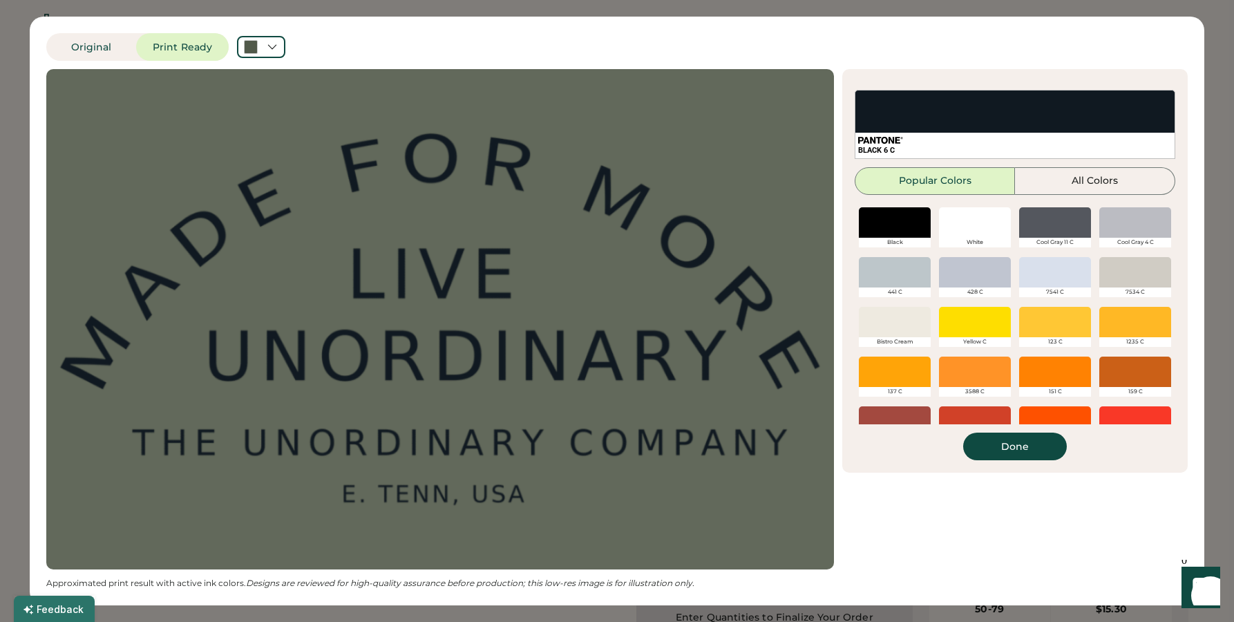
drag, startPoint x: 975, startPoint y: 216, endPoint x: 990, endPoint y: 248, distance: 35.6
click at [975, 216] on div at bounding box center [975, 222] width 72 height 30
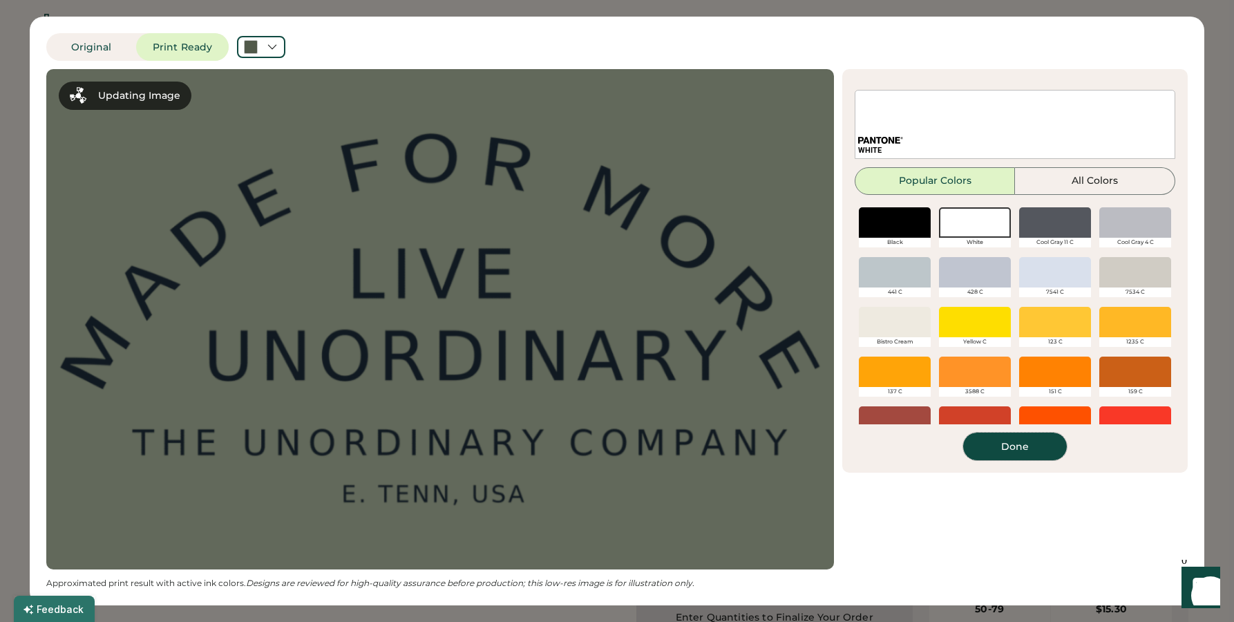
click at [1011, 444] on button "Done" at bounding box center [1015, 446] width 104 height 28
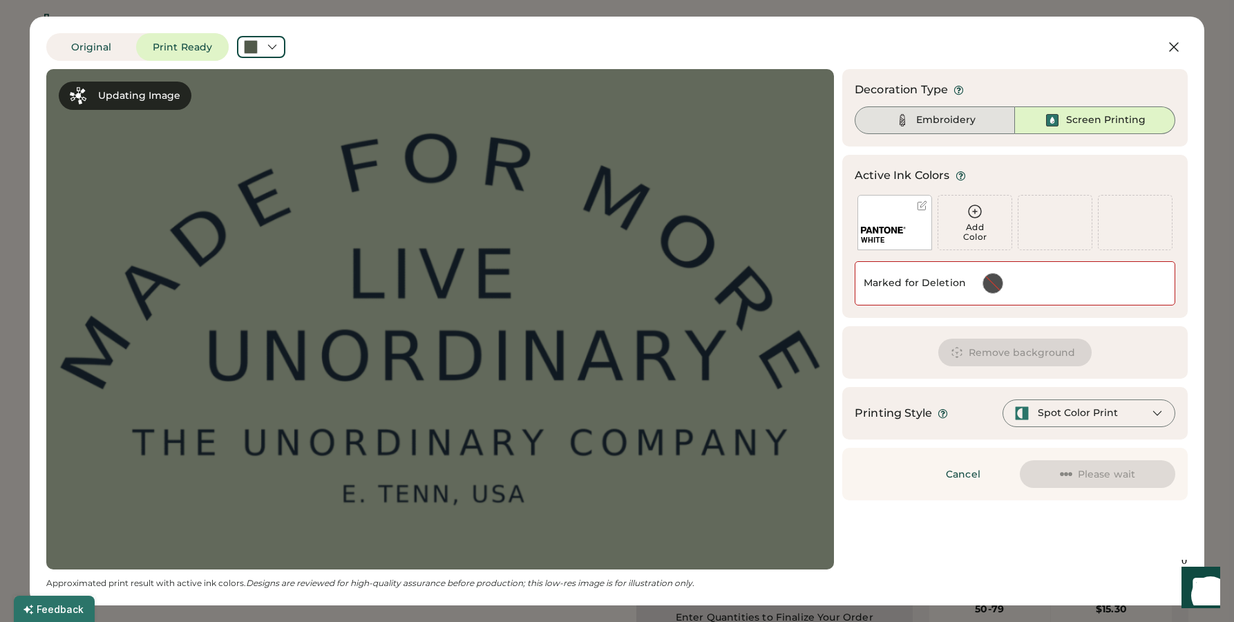
click at [950, 121] on div "Embroidery" at bounding box center [945, 120] width 59 height 14
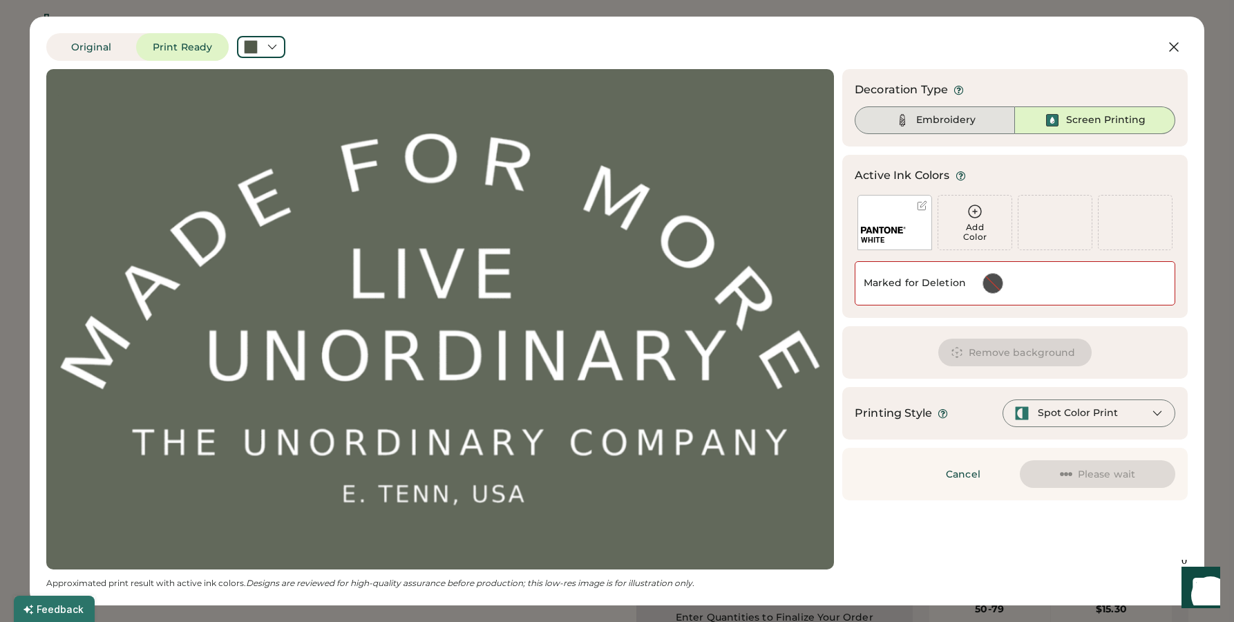
click at [946, 120] on div "Embroidery" at bounding box center [945, 120] width 59 height 14
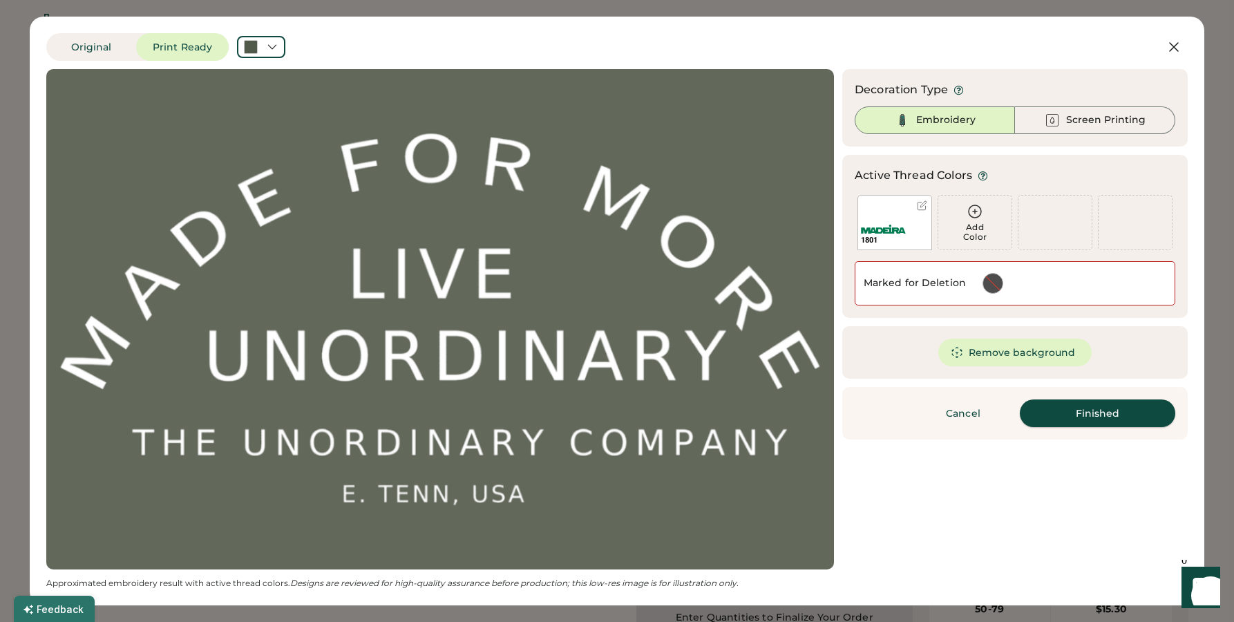
click at [1065, 412] on button "Finished" at bounding box center [1097, 413] width 155 height 28
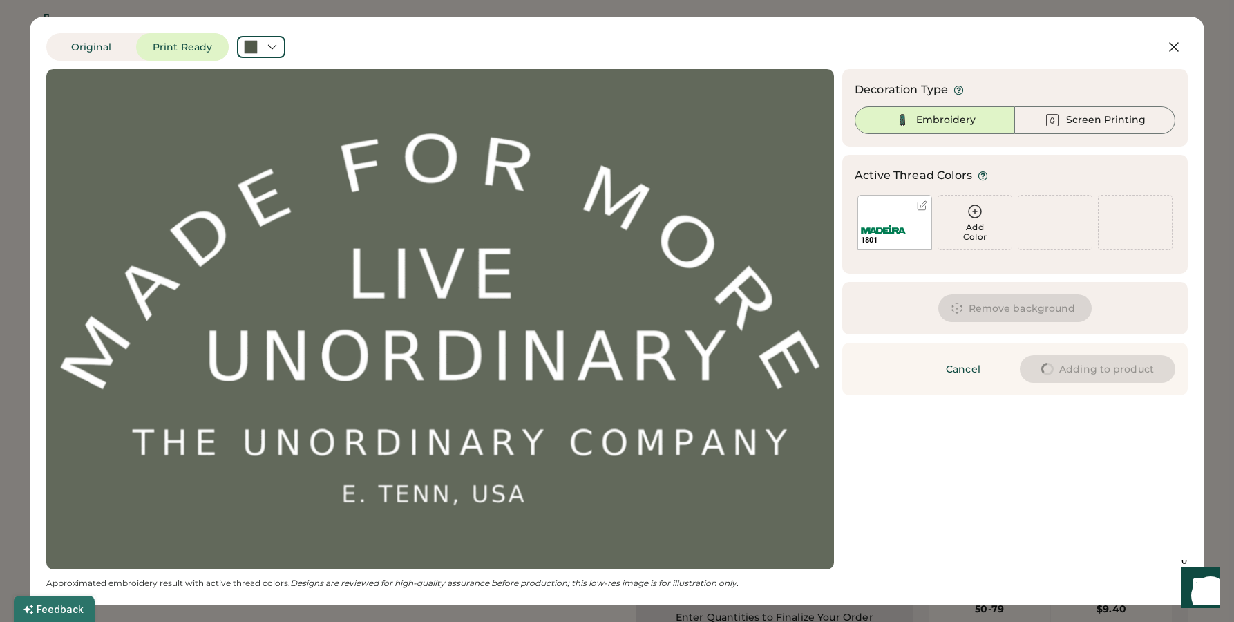
type input "****"
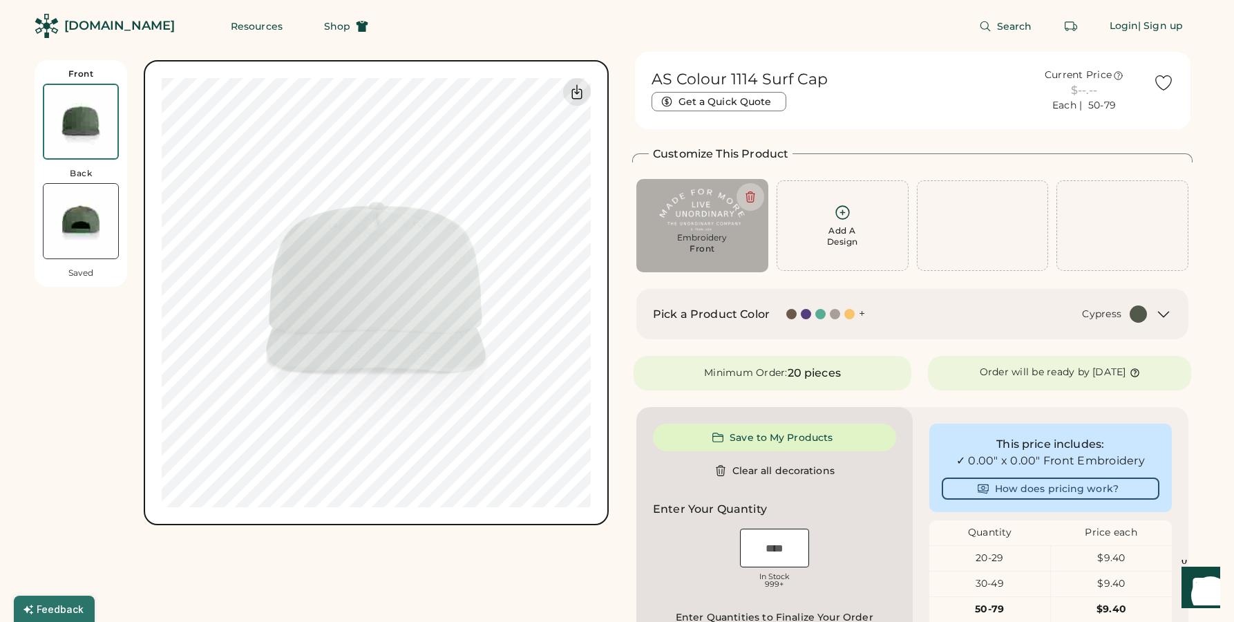
type input "****"
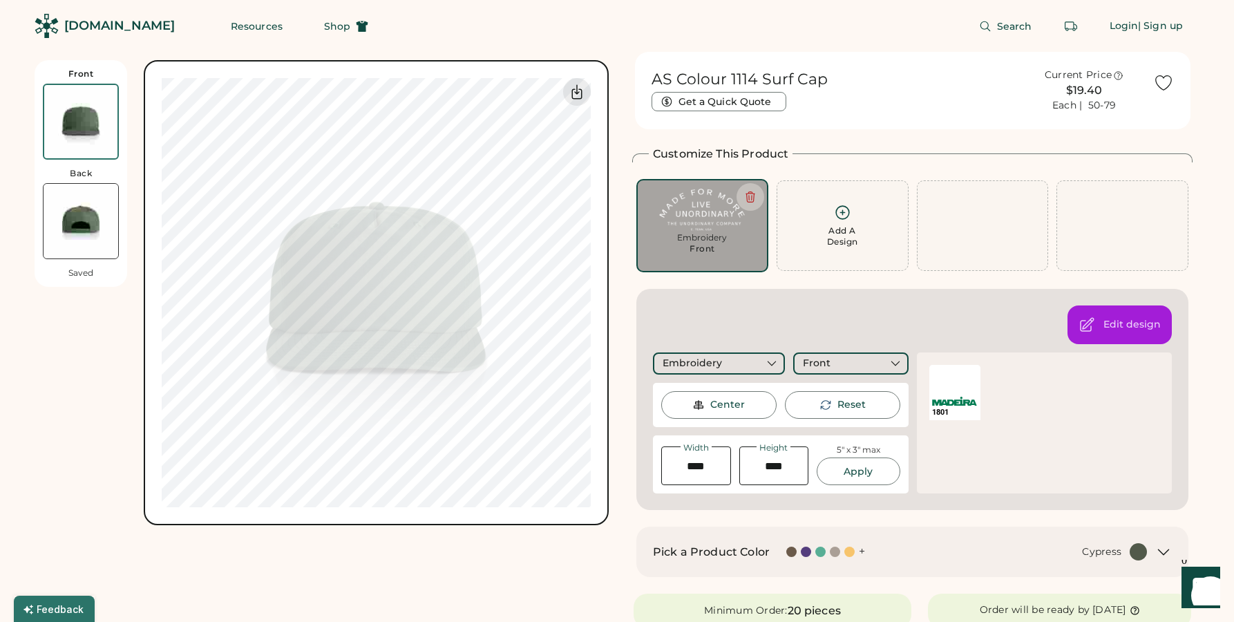
click at [607, 244] on div "Switch to back My uploaded designs Upload new design SVG, Ai, PDF, EPS, PSD Non…" at bounding box center [376, 292] width 465 height 465
drag, startPoint x: 637, startPoint y: 307, endPoint x: 611, endPoint y: 310, distance: 26.4
click at [637, 307] on div "Edit design Embroidery Front Center Reset Width Height 5" x 3" max Apply 1801" at bounding box center [912, 399] width 552 height 221
click at [604, 312] on div "Switch to back My uploaded designs Upload new design SVG, Ai, PDF, EPS, PSD Non…" at bounding box center [376, 292] width 465 height 465
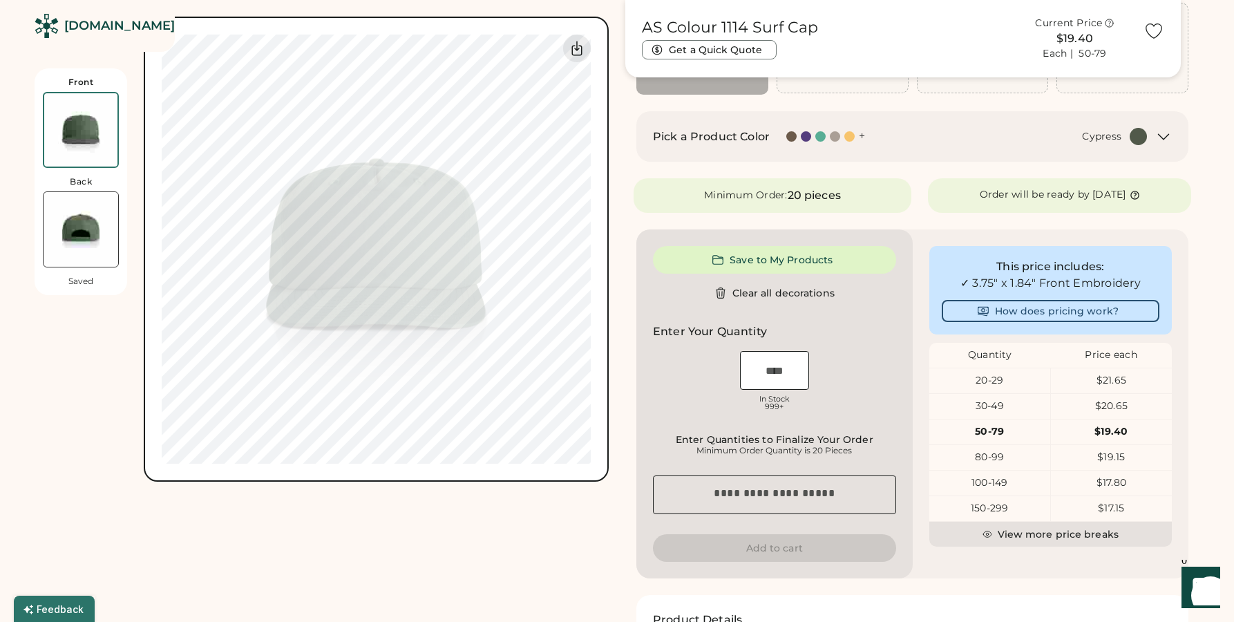
scroll to position [179, 0]
click at [1117, 379] on div "$21.65" at bounding box center [1111, 379] width 121 height 14
